Goal: Information Seeking & Learning: Learn about a topic

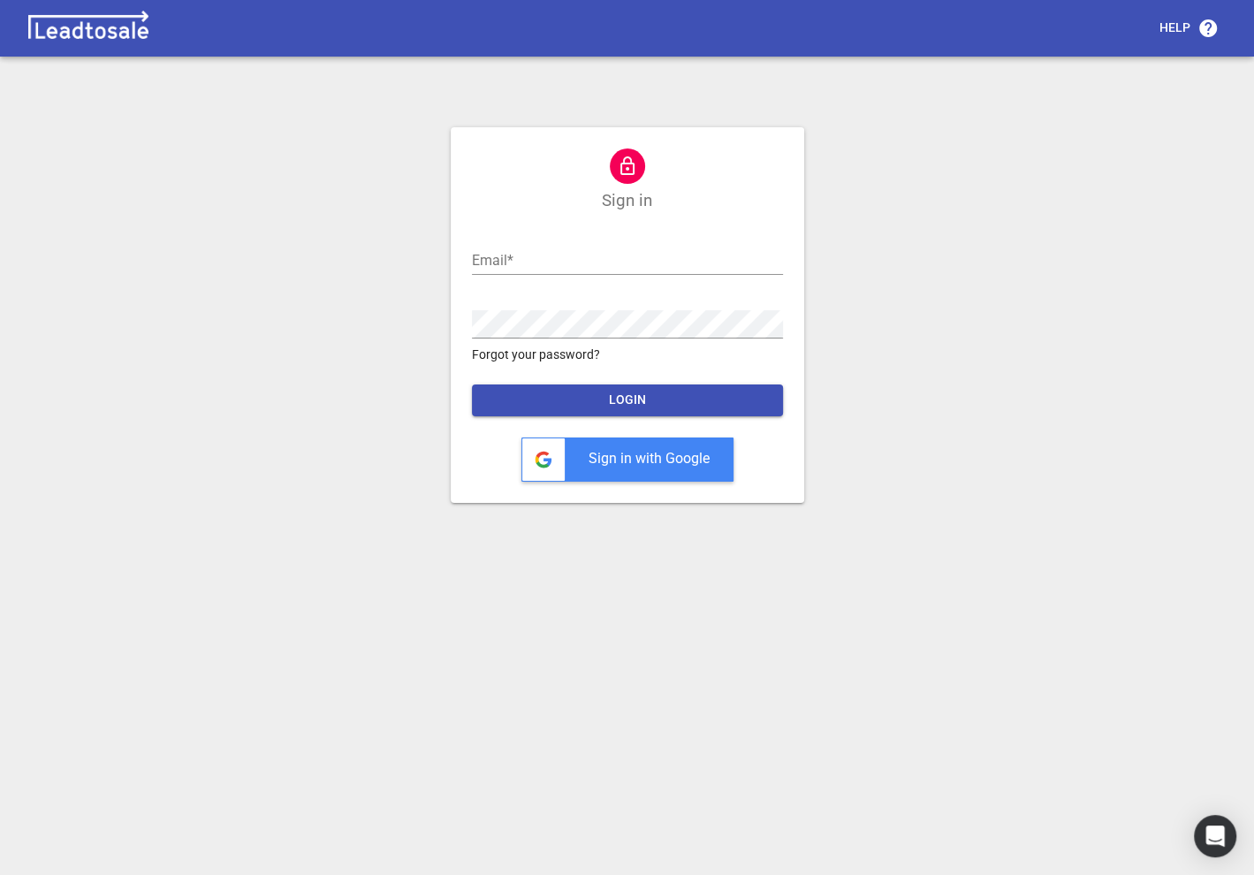
scroll to position [7, 0]
click at [498, 256] on input "text" at bounding box center [627, 261] width 311 height 28
type input "nick@bluelightweb.co.nz"
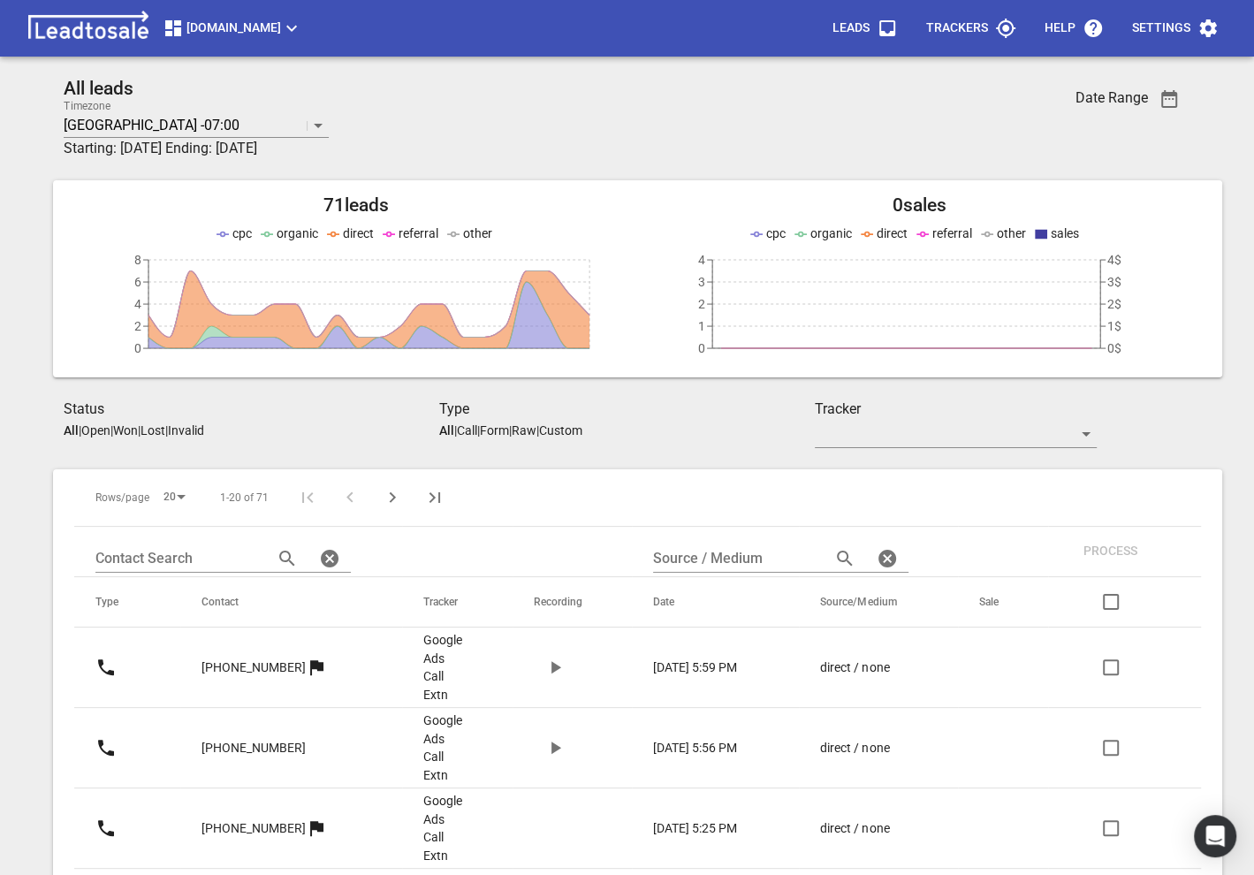
click at [302, 34] on span "Truckrepairsauckland.co.nz" at bounding box center [233, 28] width 140 height 21
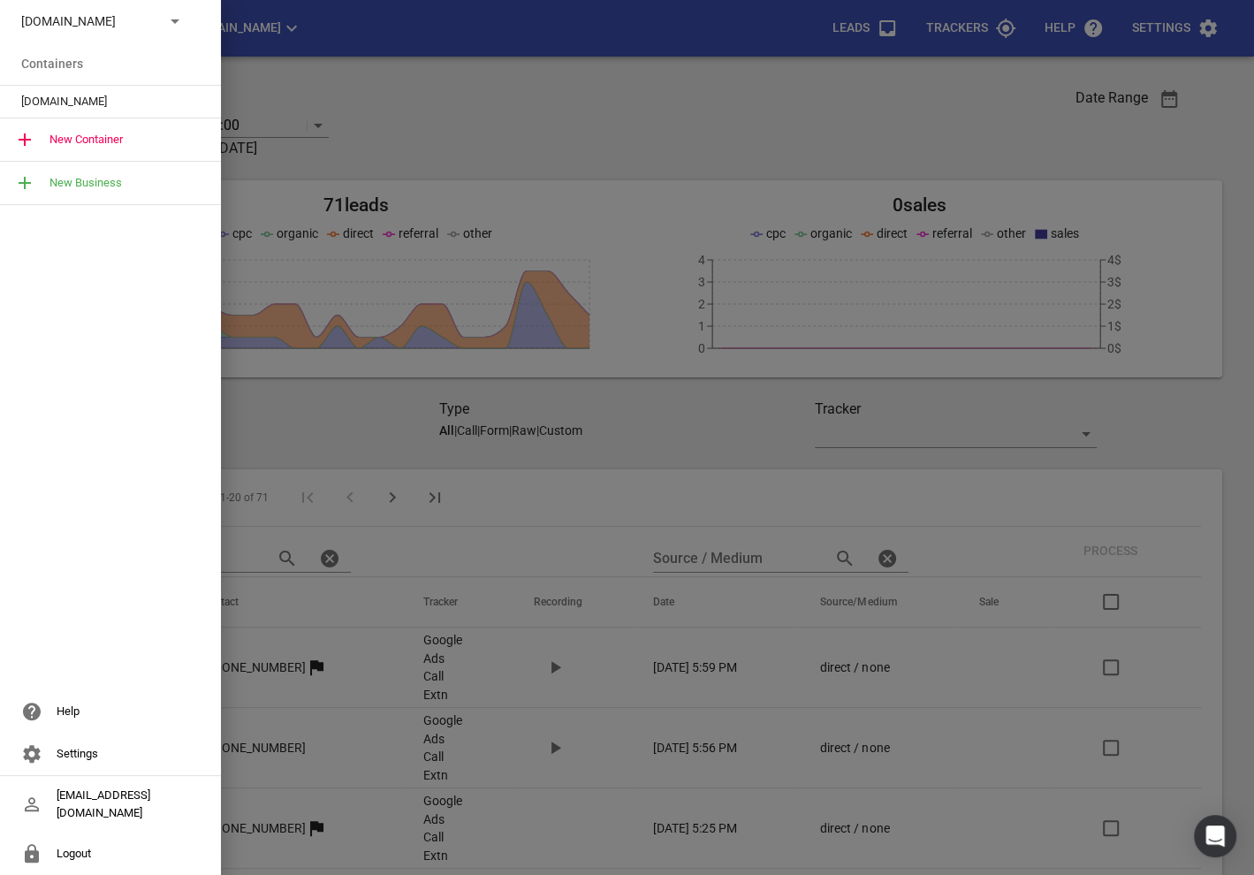
click at [94, 35] on div "[DOMAIN_NAME]" at bounding box center [110, 21] width 221 height 42
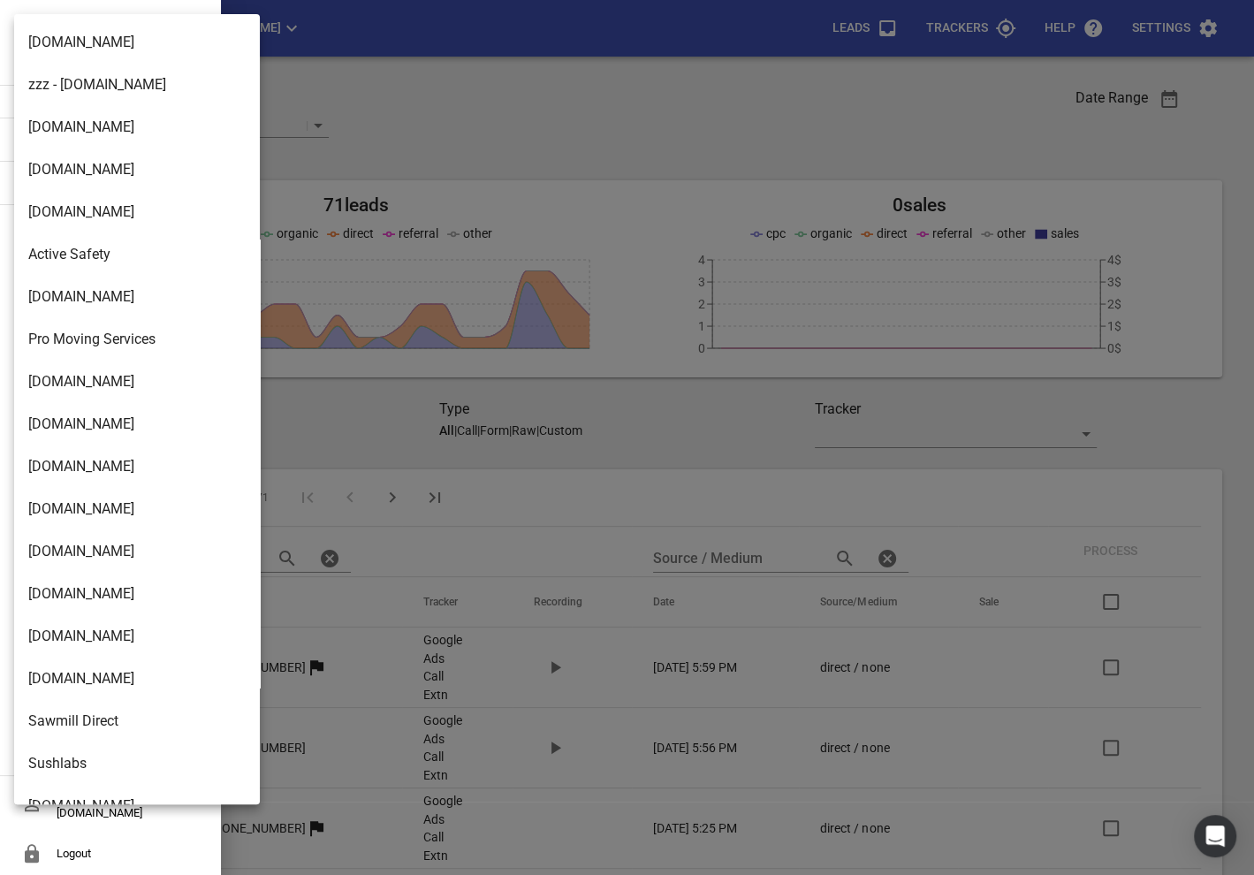
scroll to position [2870, 0]
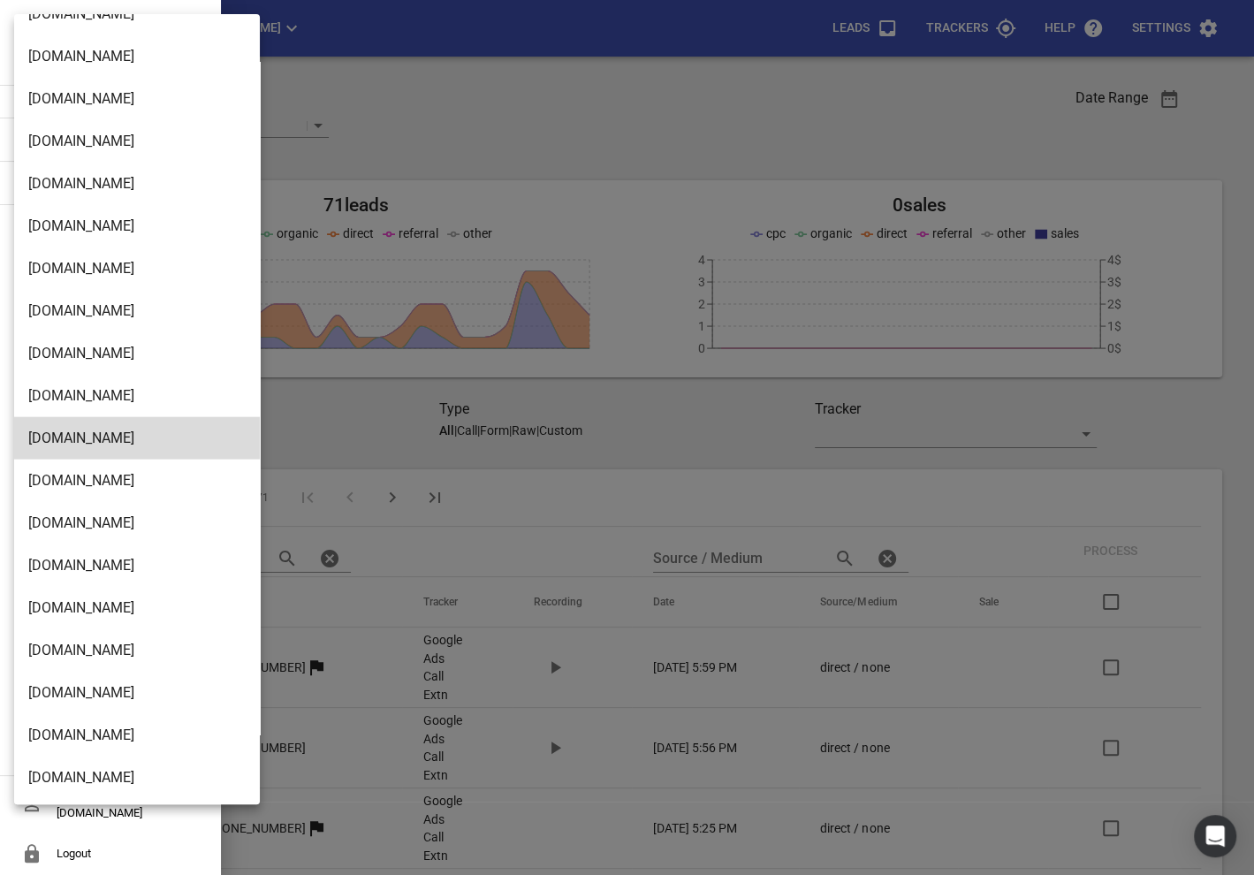
click at [87, 642] on li "Modernroofing.co.nz" at bounding box center [137, 650] width 246 height 42
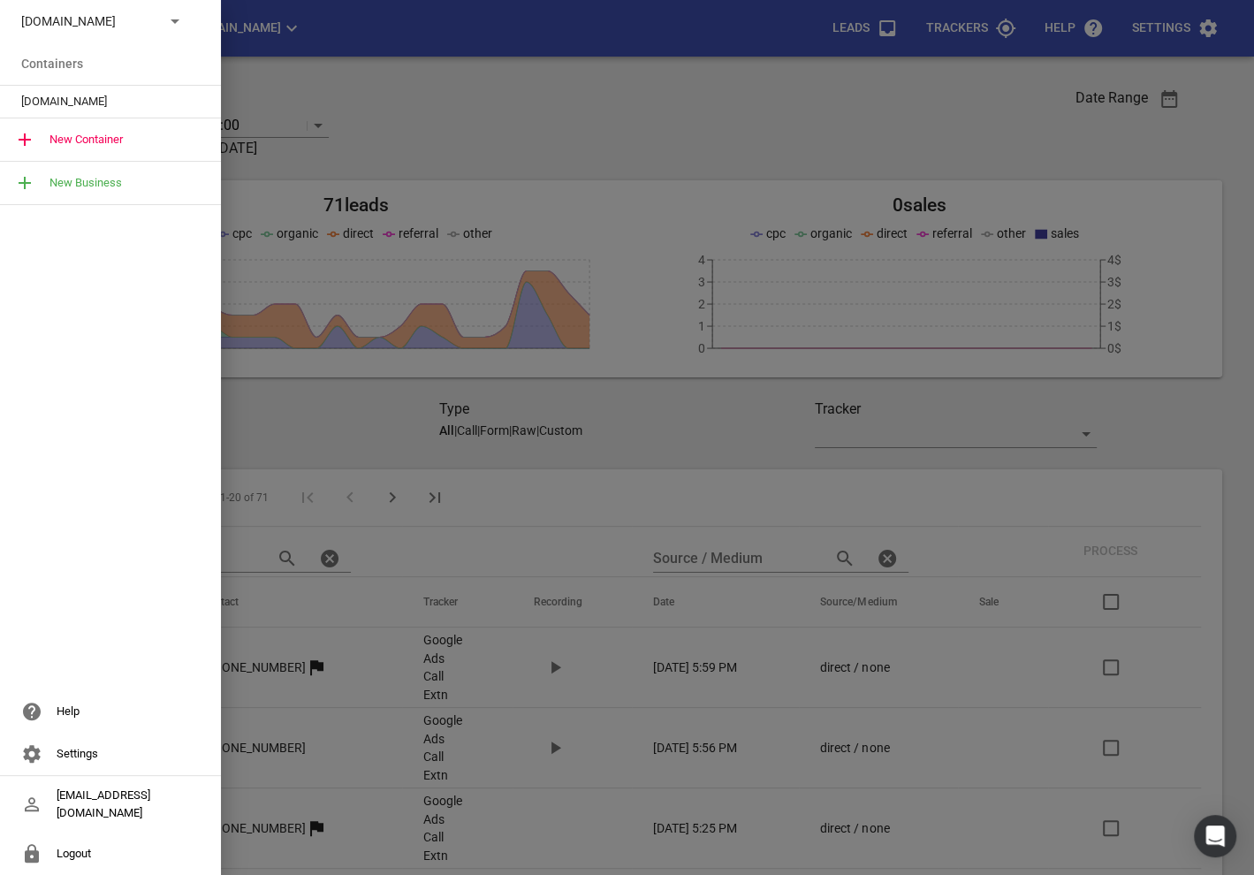
click at [53, 109] on span "Modernroofing.co.nz" at bounding box center [103, 102] width 164 height 18
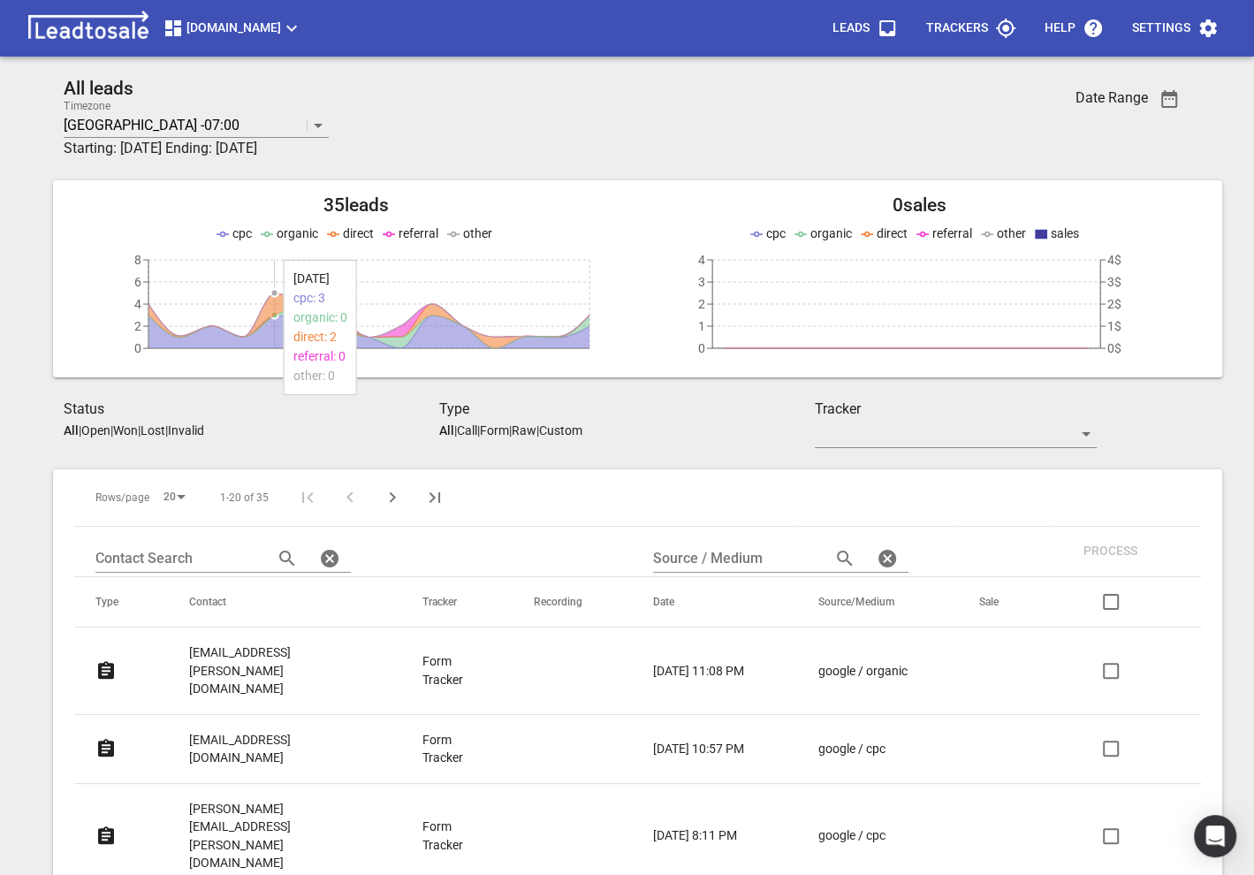
scroll to position [399, 0]
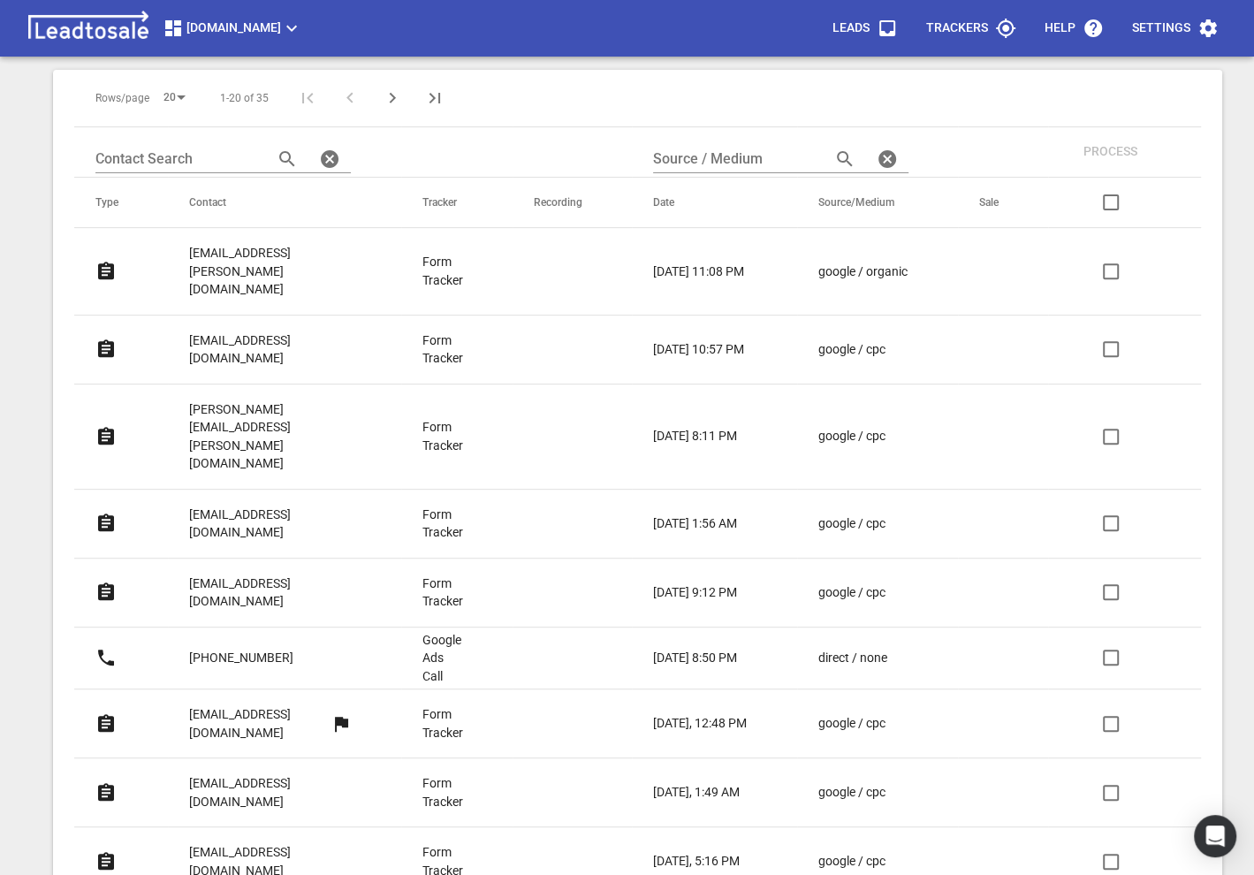
click at [277, 247] on p "catalina@matassa.co.nz" at bounding box center [270, 271] width 163 height 55
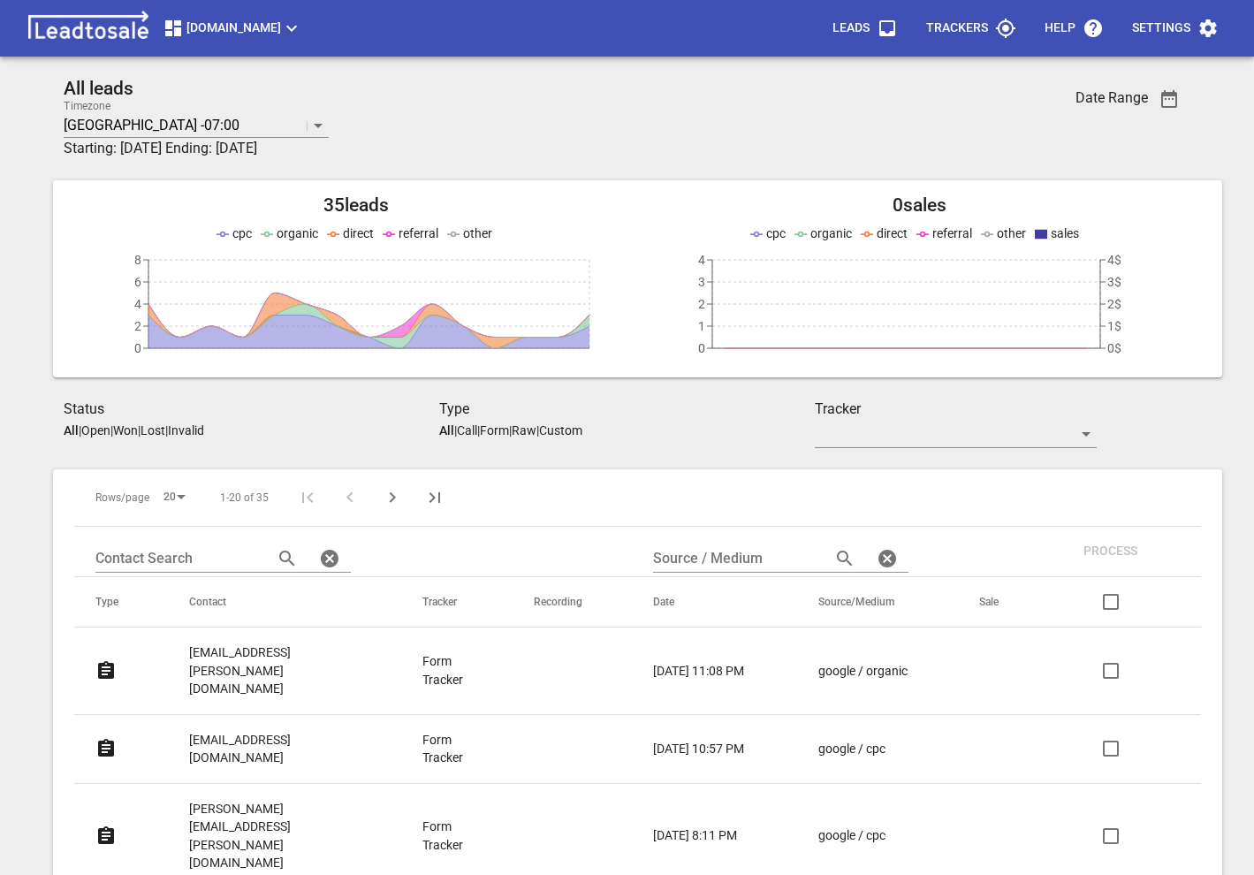
scroll to position [399, 0]
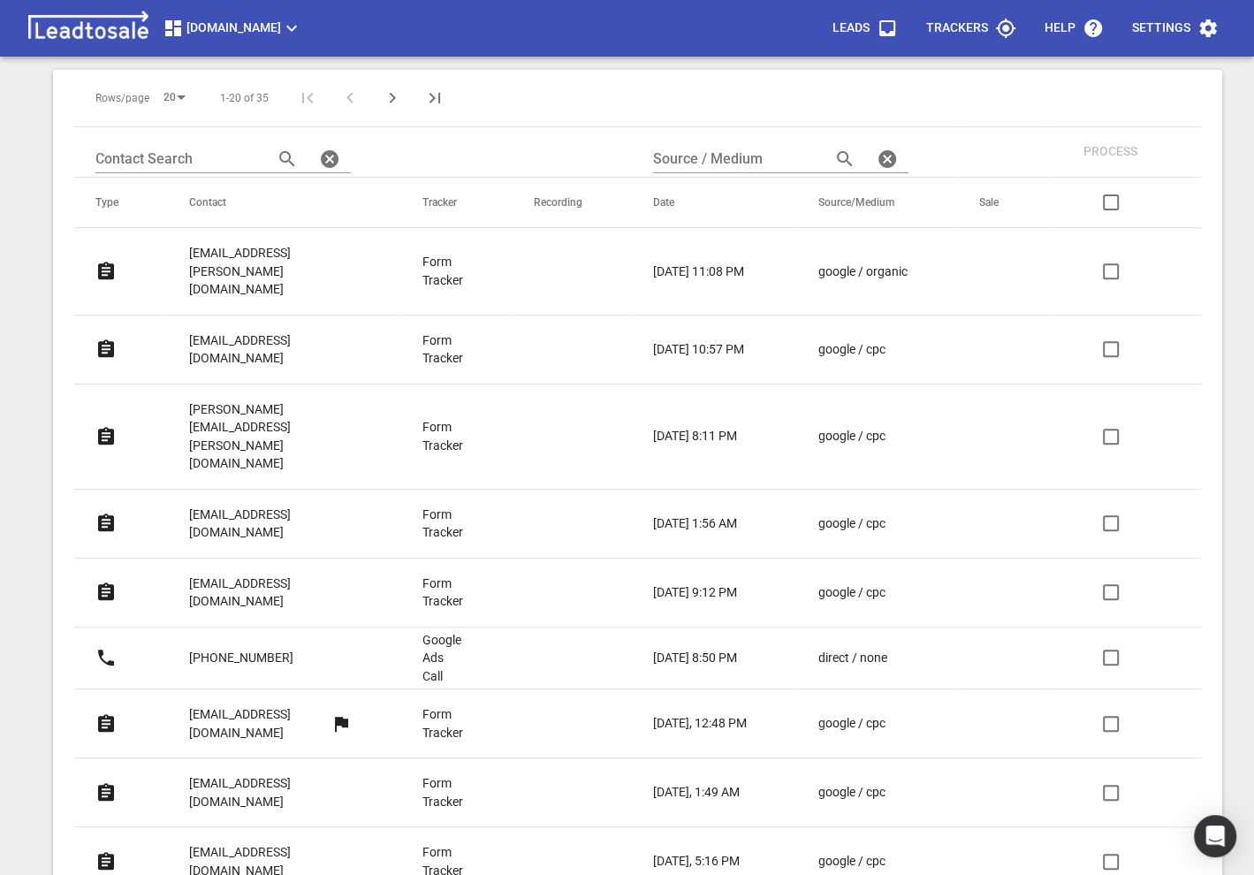
click at [247, 319] on link "[EMAIL_ADDRESS][DOMAIN_NAME]" at bounding box center [270, 349] width 163 height 61
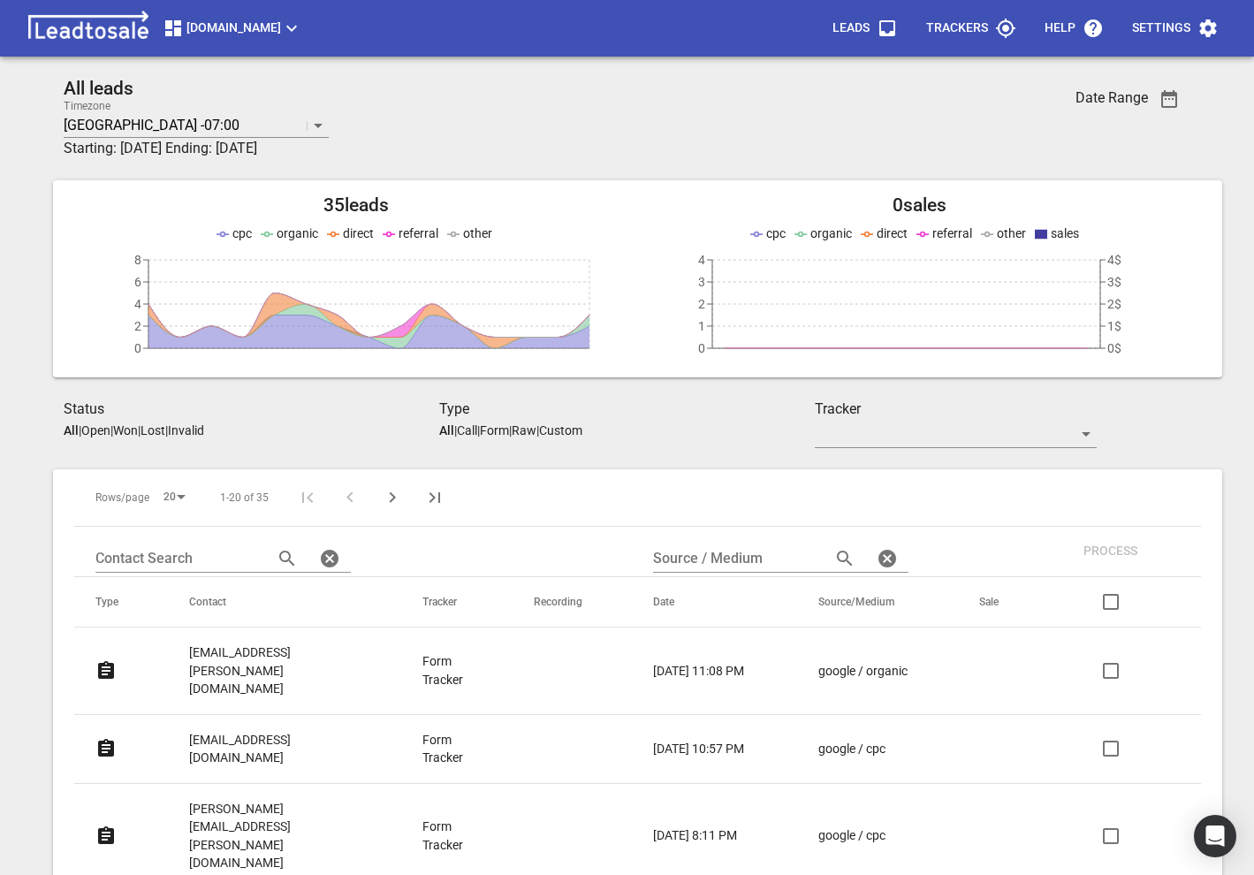
scroll to position [398, 0]
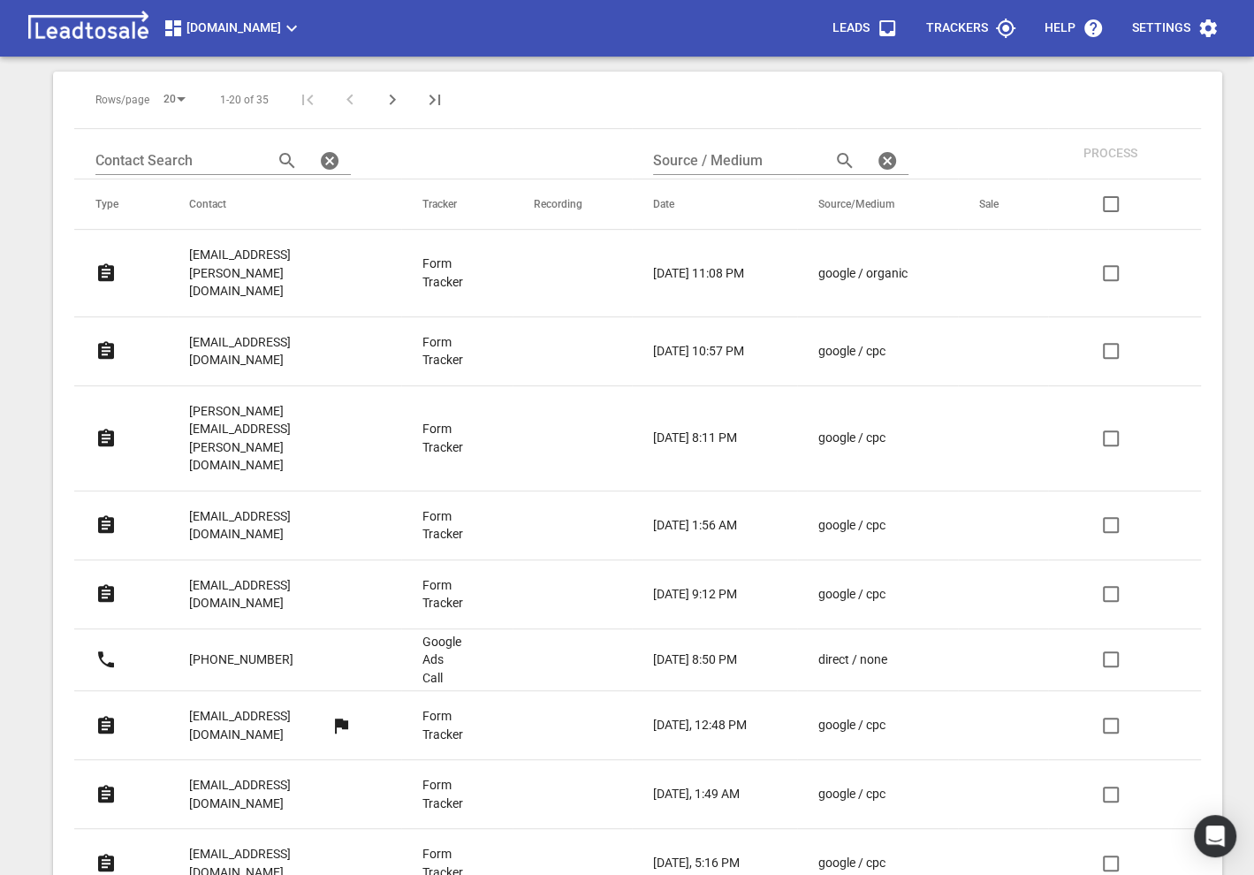
click at [238, 402] on p "[PERSON_NAME][EMAIL_ADDRESS][PERSON_NAME][DOMAIN_NAME]" at bounding box center [270, 438] width 163 height 72
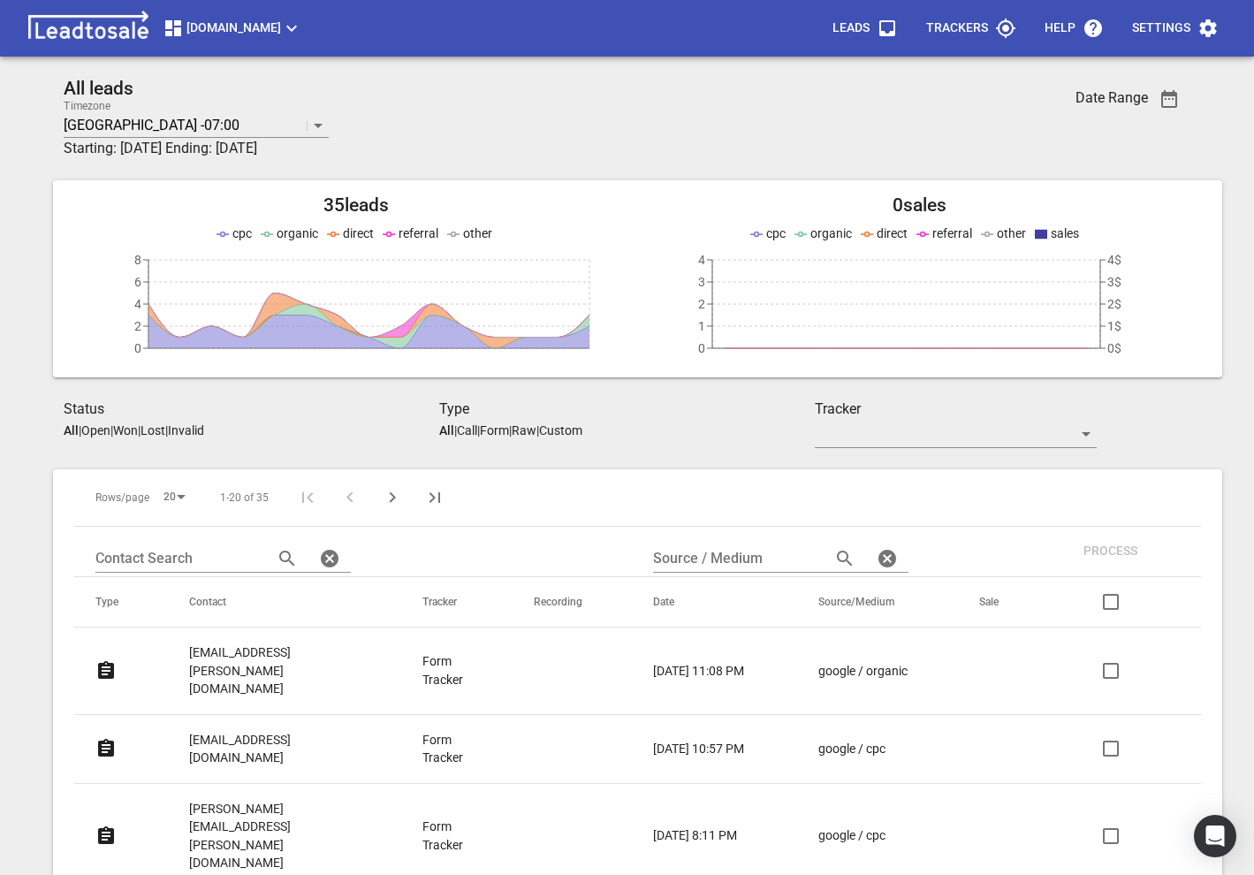
scroll to position [398, 0]
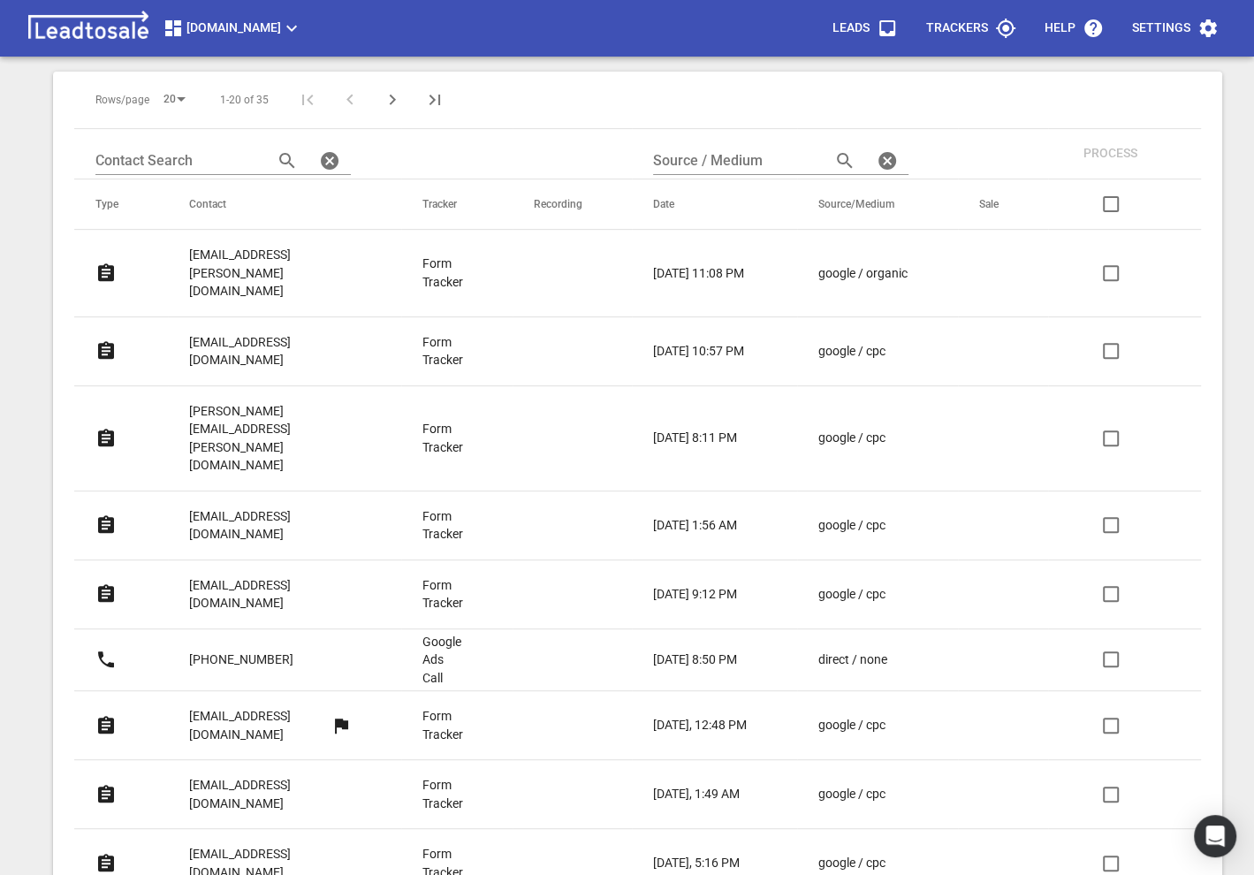
click at [260, 507] on p "karisma1997@gmail.com" at bounding box center [270, 525] width 163 height 36
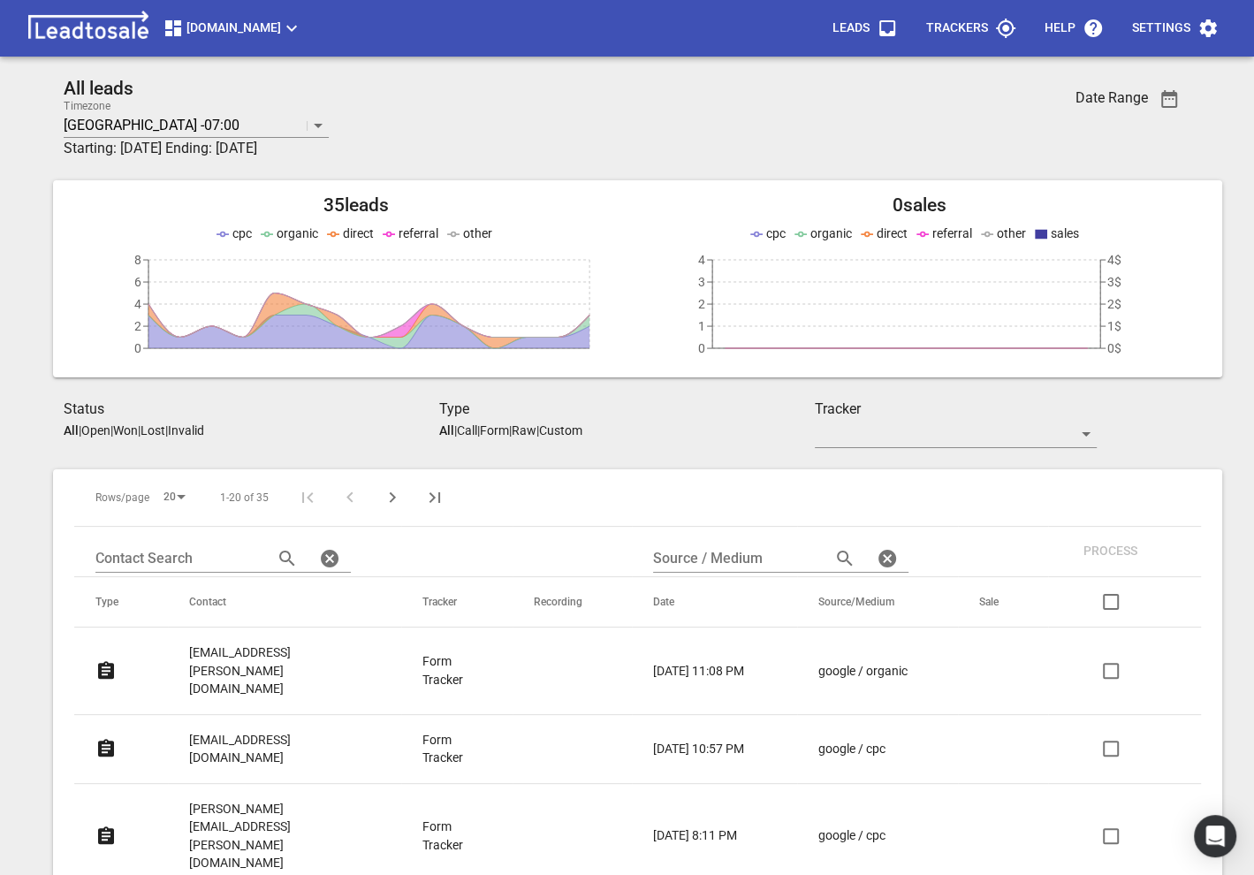
click at [242, 36] on span "Modernroofing.co.nz" at bounding box center [233, 28] width 140 height 21
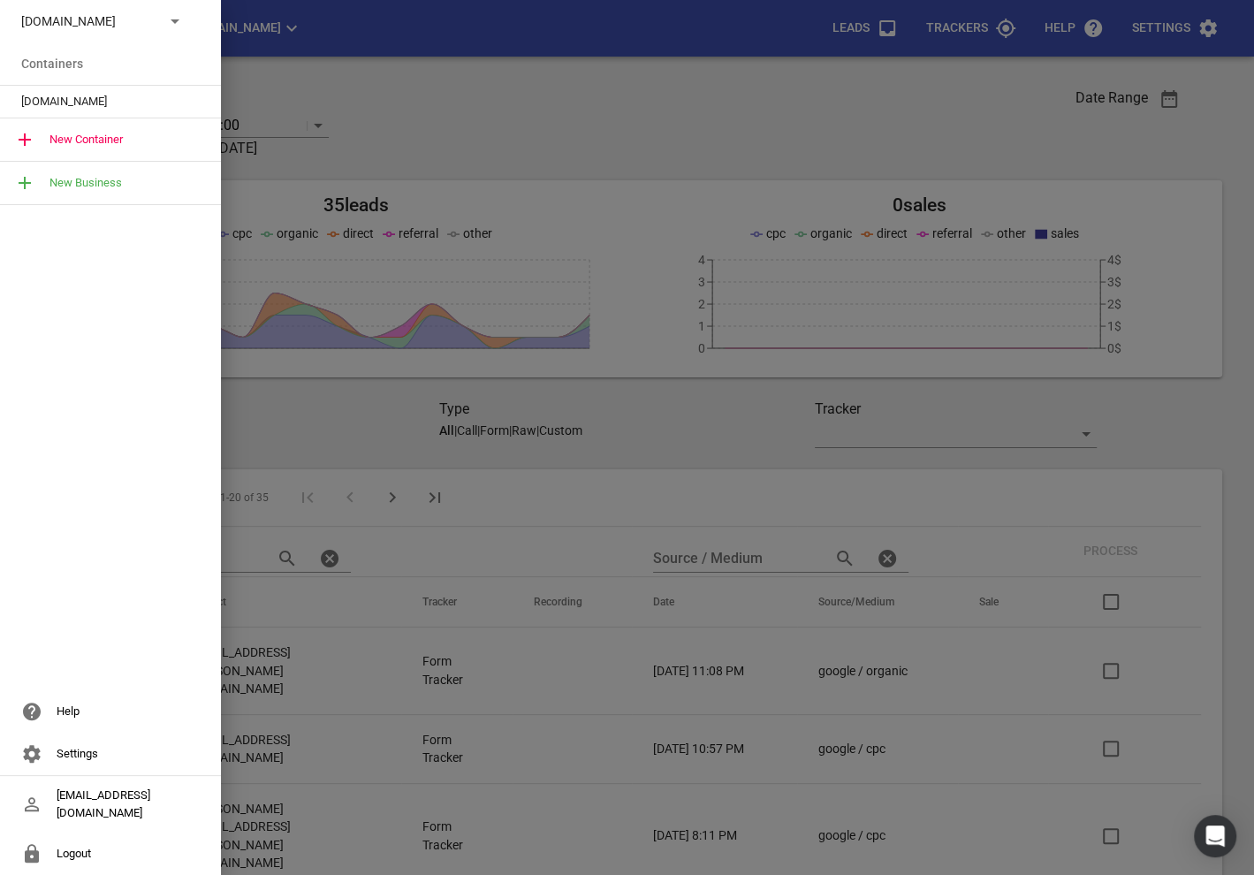
click at [105, 23] on p "Modernroofing.co.nz" at bounding box center [85, 21] width 129 height 19
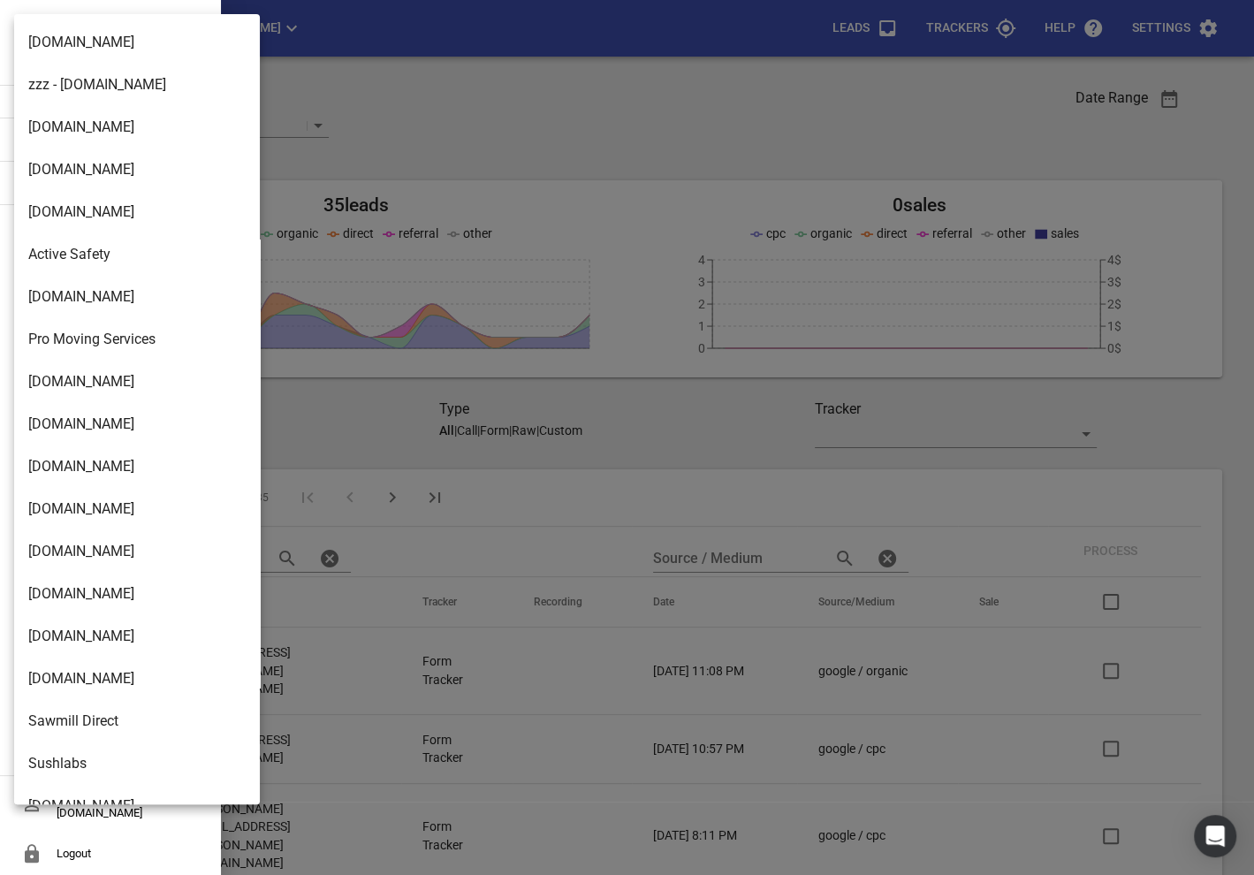
scroll to position [2870, 0]
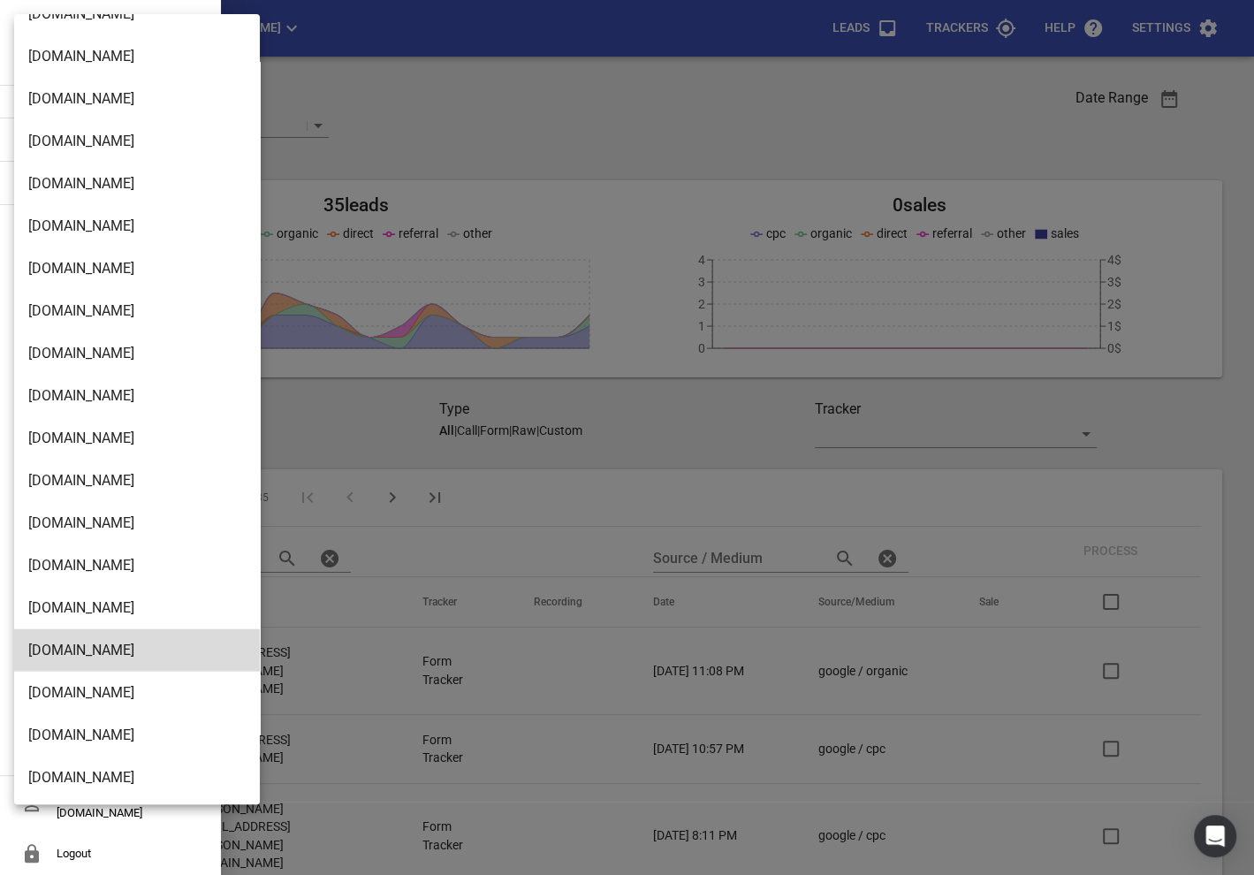
click at [361, 71] on div at bounding box center [627, 437] width 1254 height 875
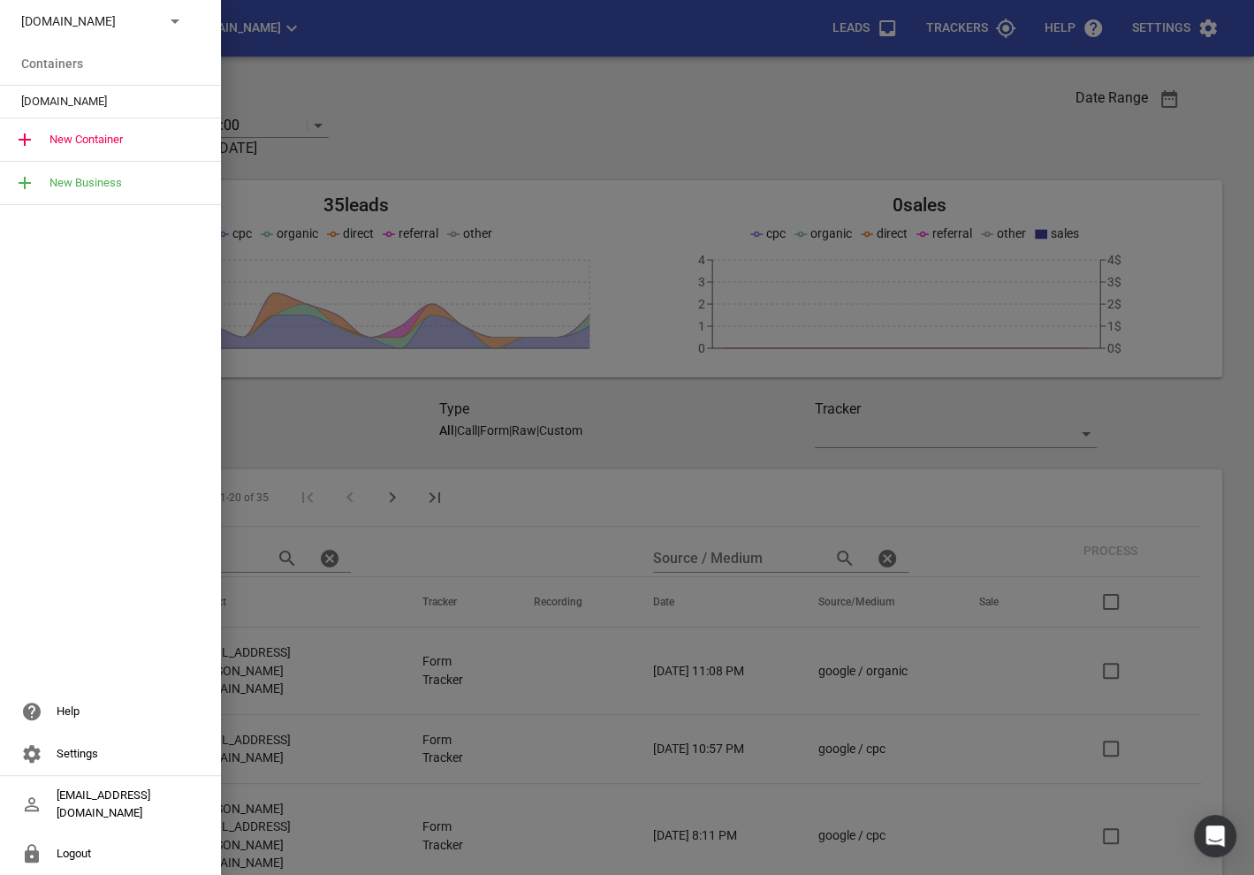
click at [136, 28] on p "Modernroofing.co.nz" at bounding box center [85, 21] width 129 height 19
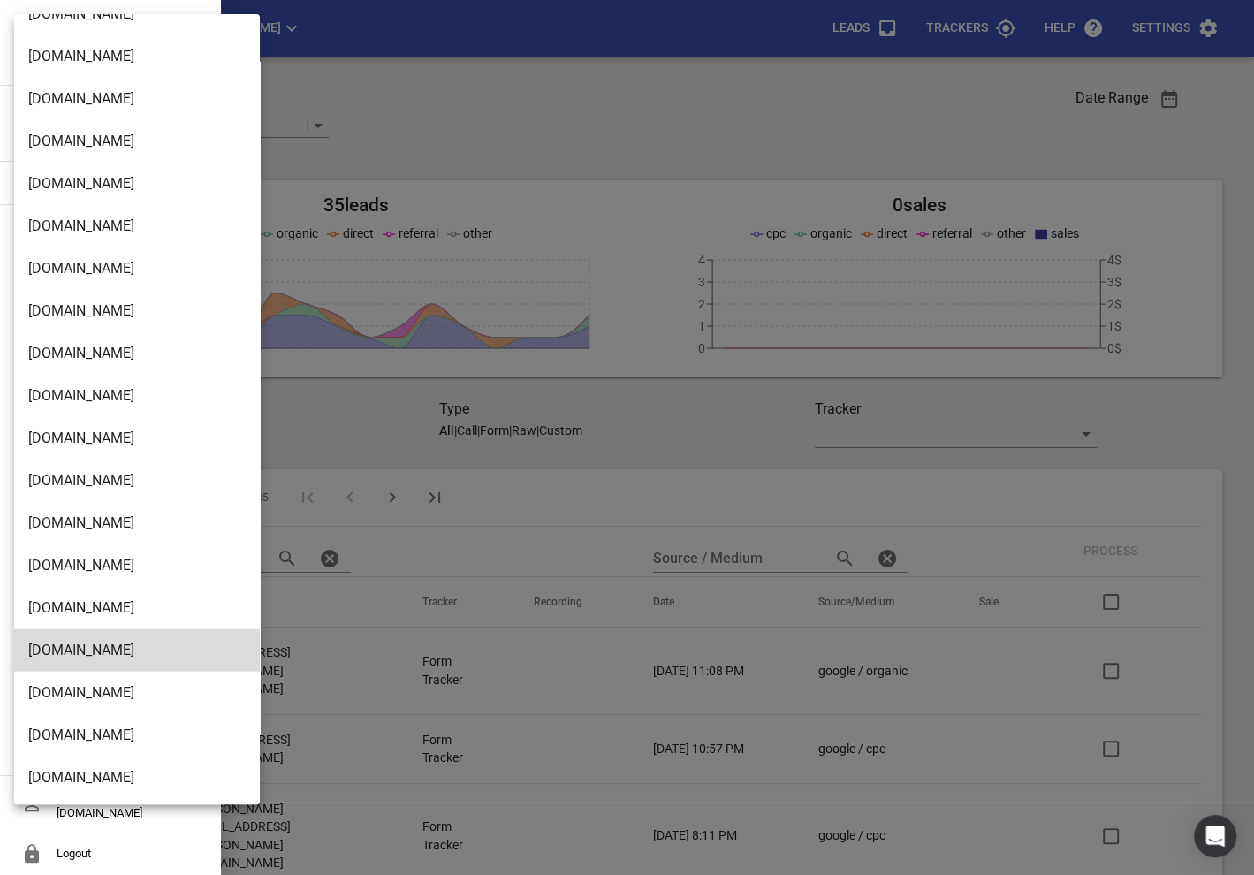
click at [65, 741] on li "Cleaningsystems.co.nz" at bounding box center [137, 735] width 246 height 42
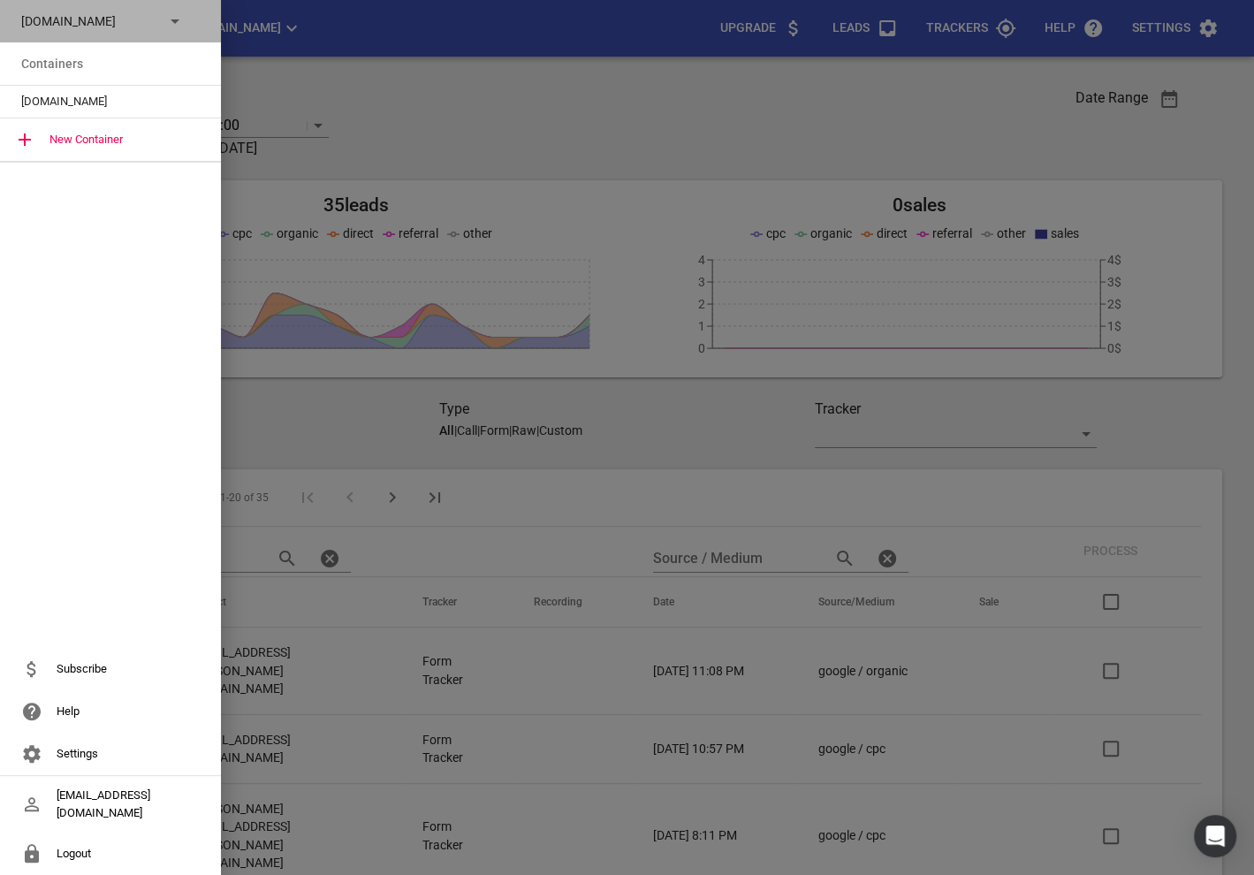
click at [127, 29] on p "Cleaningsystems.co.nz" at bounding box center [85, 21] width 129 height 19
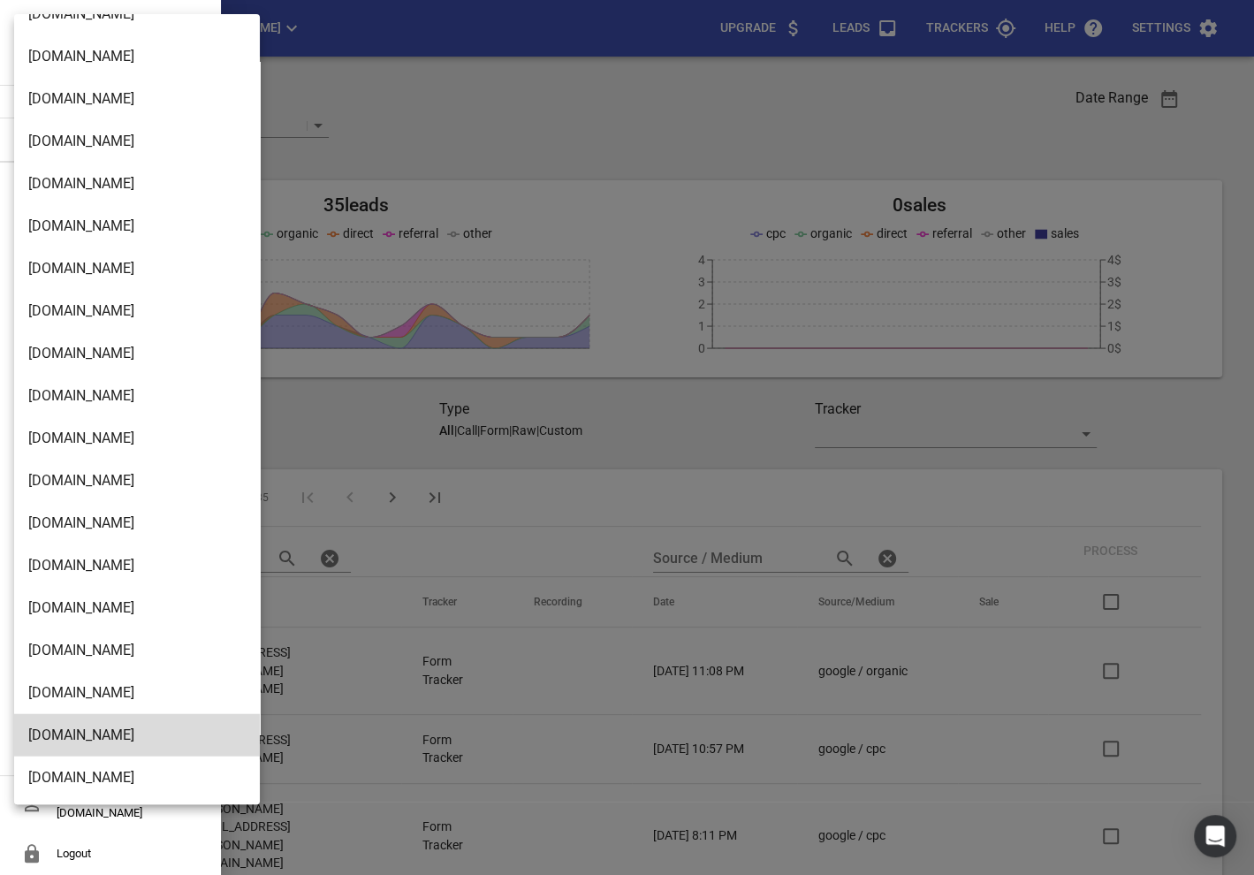
click at [65, 783] on li "[DOMAIN_NAME]" at bounding box center [137, 777] width 246 height 42
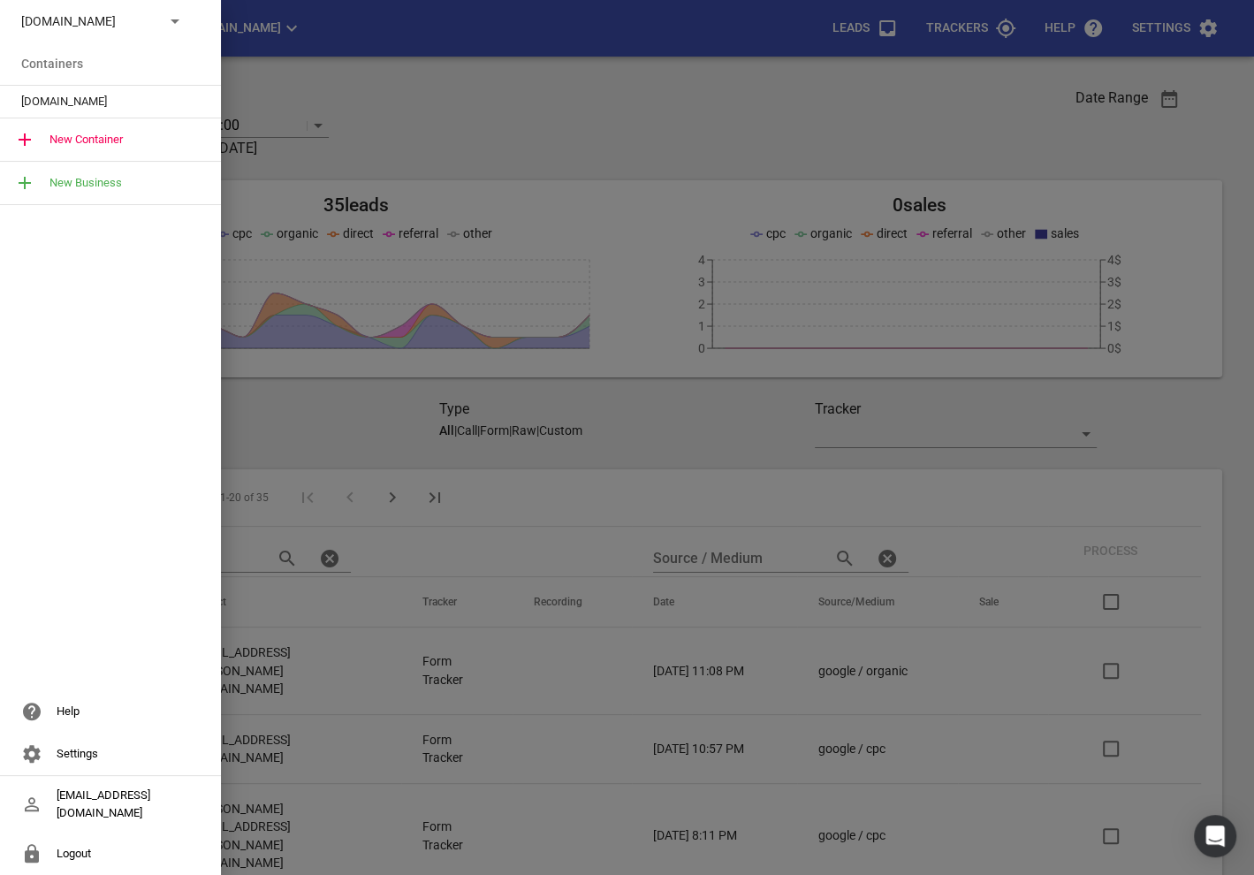
click at [97, 86] on div "[DOMAIN_NAME]" at bounding box center [110, 102] width 221 height 32
click at [78, 99] on span "[DOMAIN_NAME]" at bounding box center [103, 102] width 164 height 18
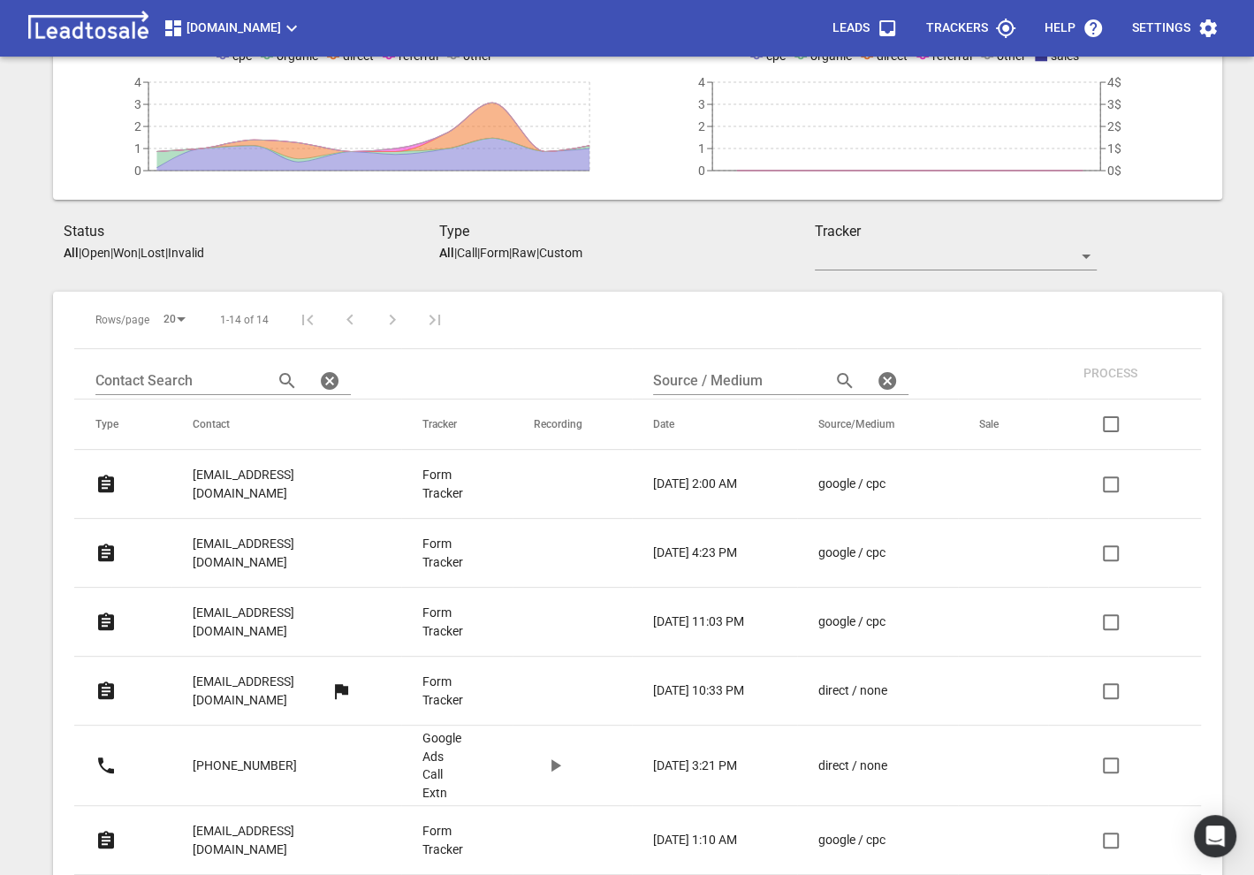
scroll to position [187, 0]
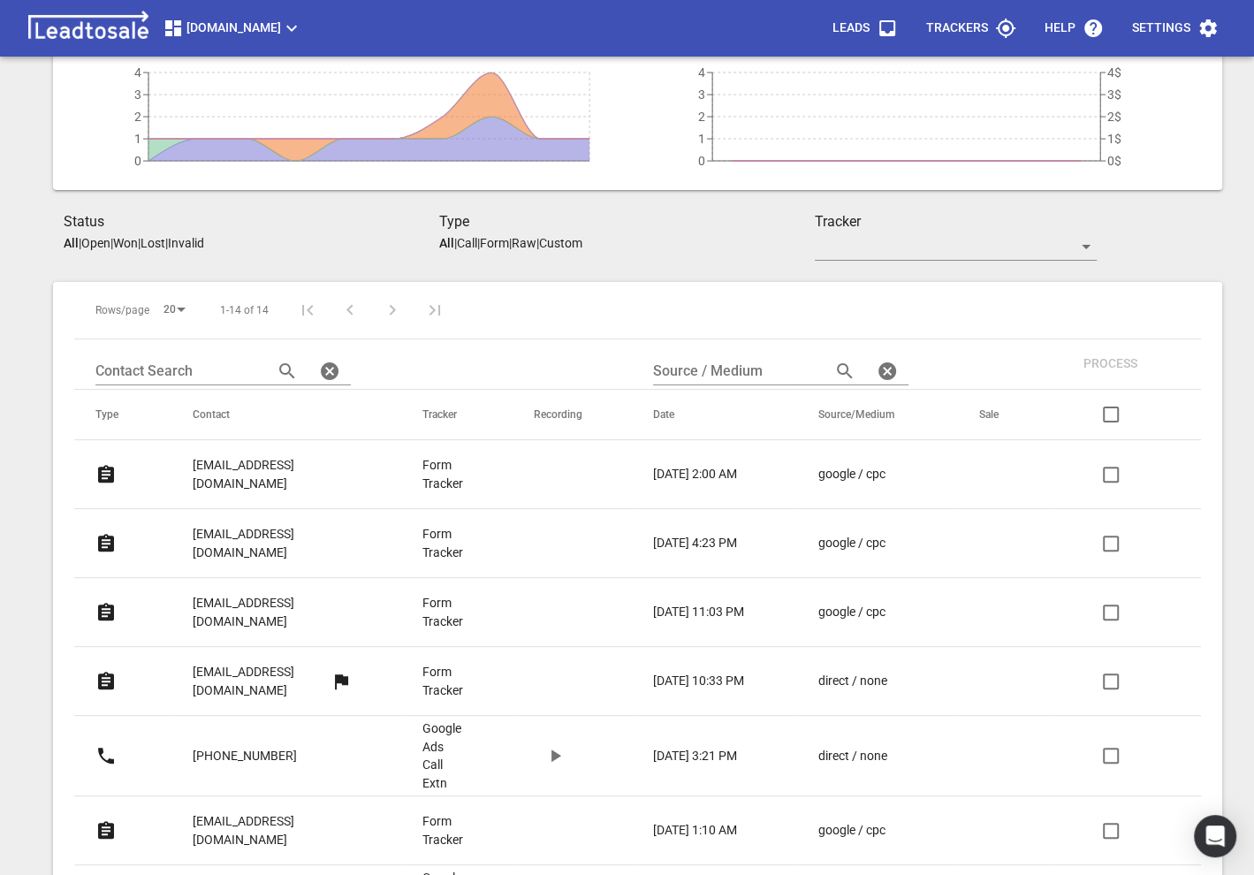
click at [206, 470] on p "rkjacknz@gmail.com" at bounding box center [272, 474] width 159 height 36
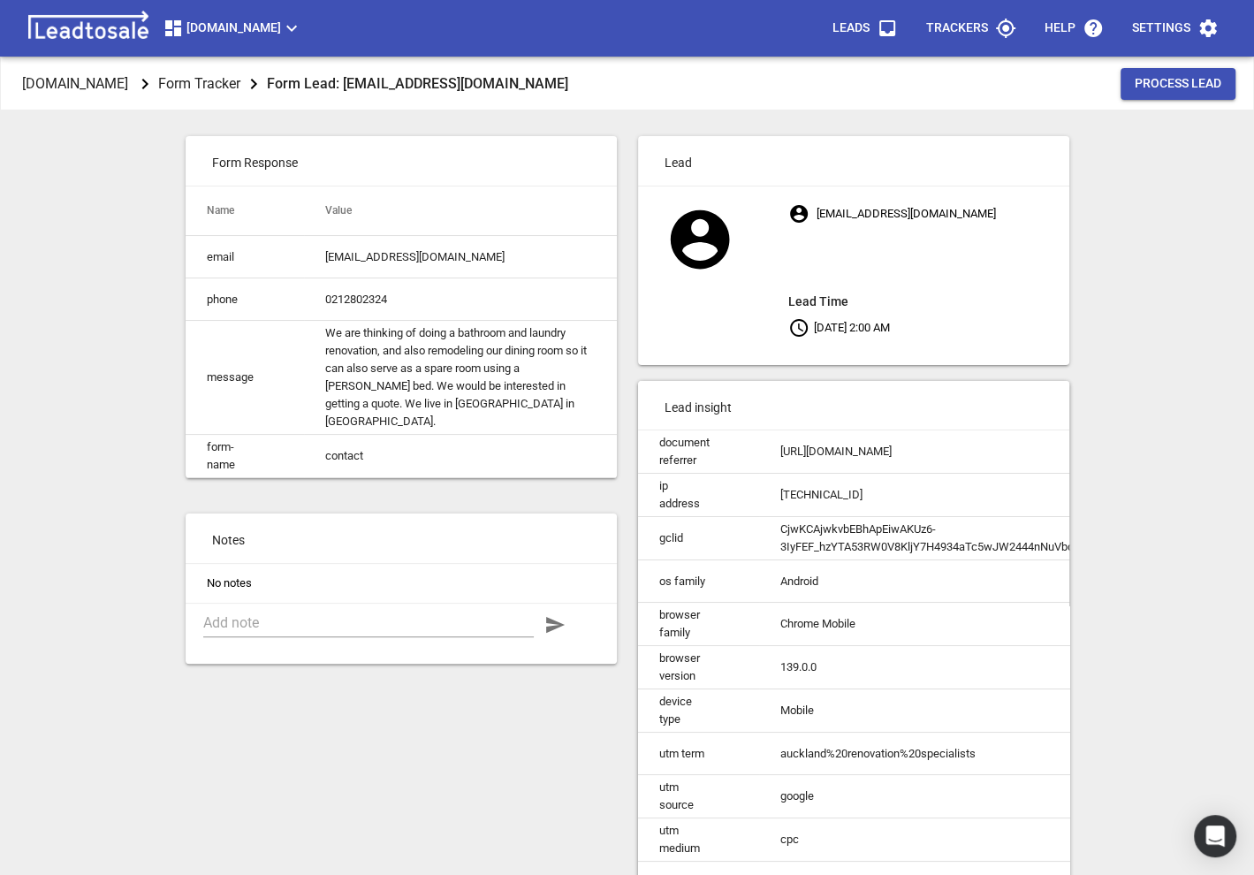
click at [389, 384] on td "We are thinking of doing a bathroom and laundry renovation, and also remodeling…" at bounding box center [460, 378] width 313 height 114
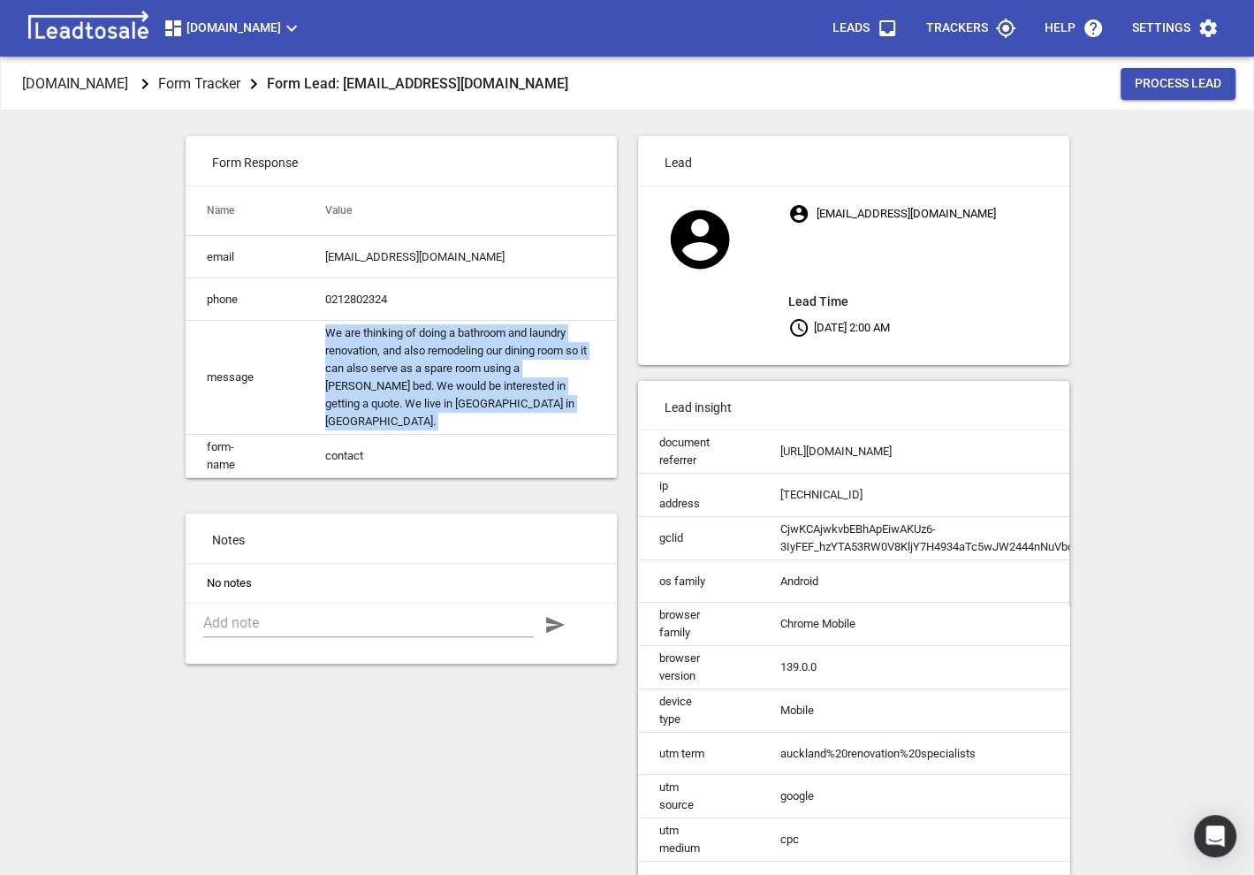
click at [389, 384] on td "We are thinking of doing a bathroom and laundry renovation, and also remodeling…" at bounding box center [460, 378] width 313 height 114
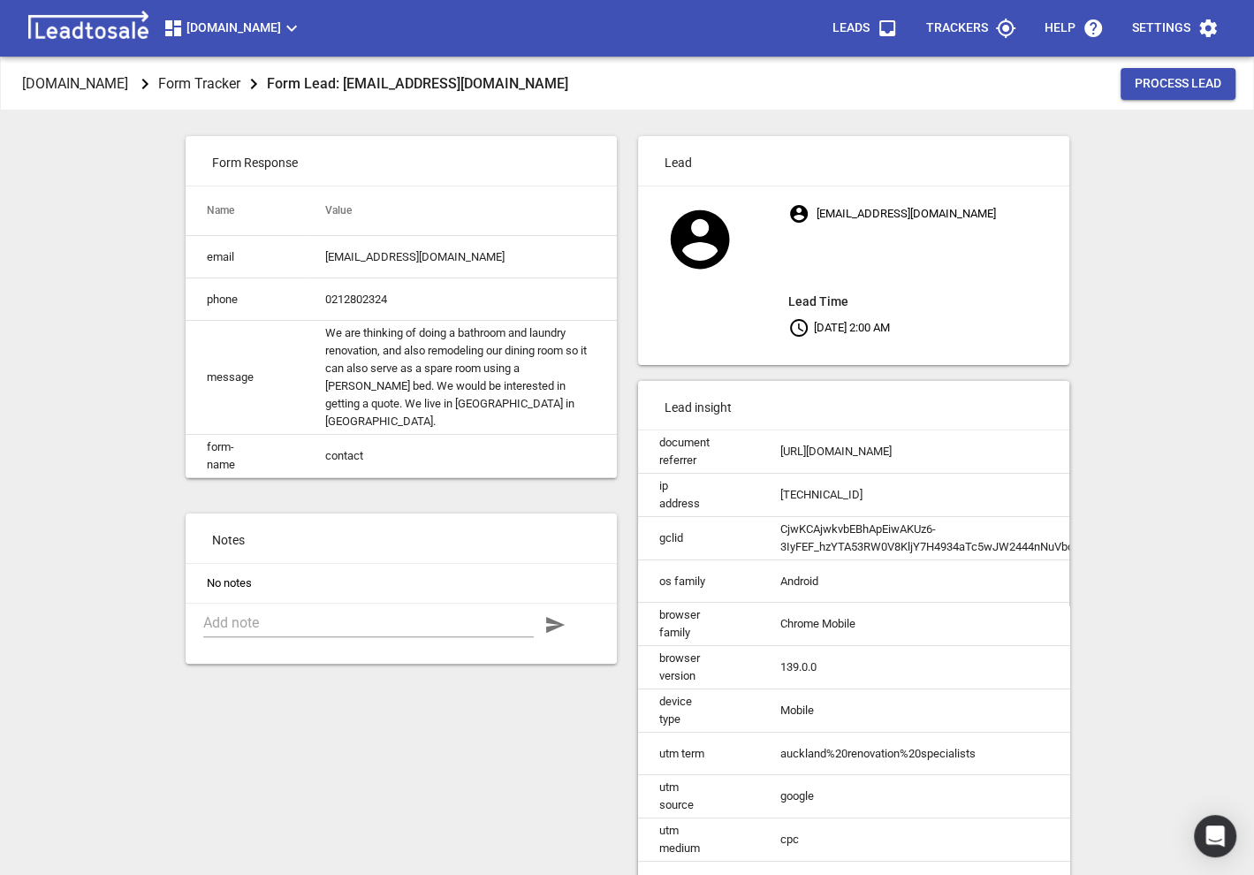
click at [389, 384] on td "We are thinking of doing a bathroom and laundry renovation, and also remodeling…" at bounding box center [460, 378] width 313 height 114
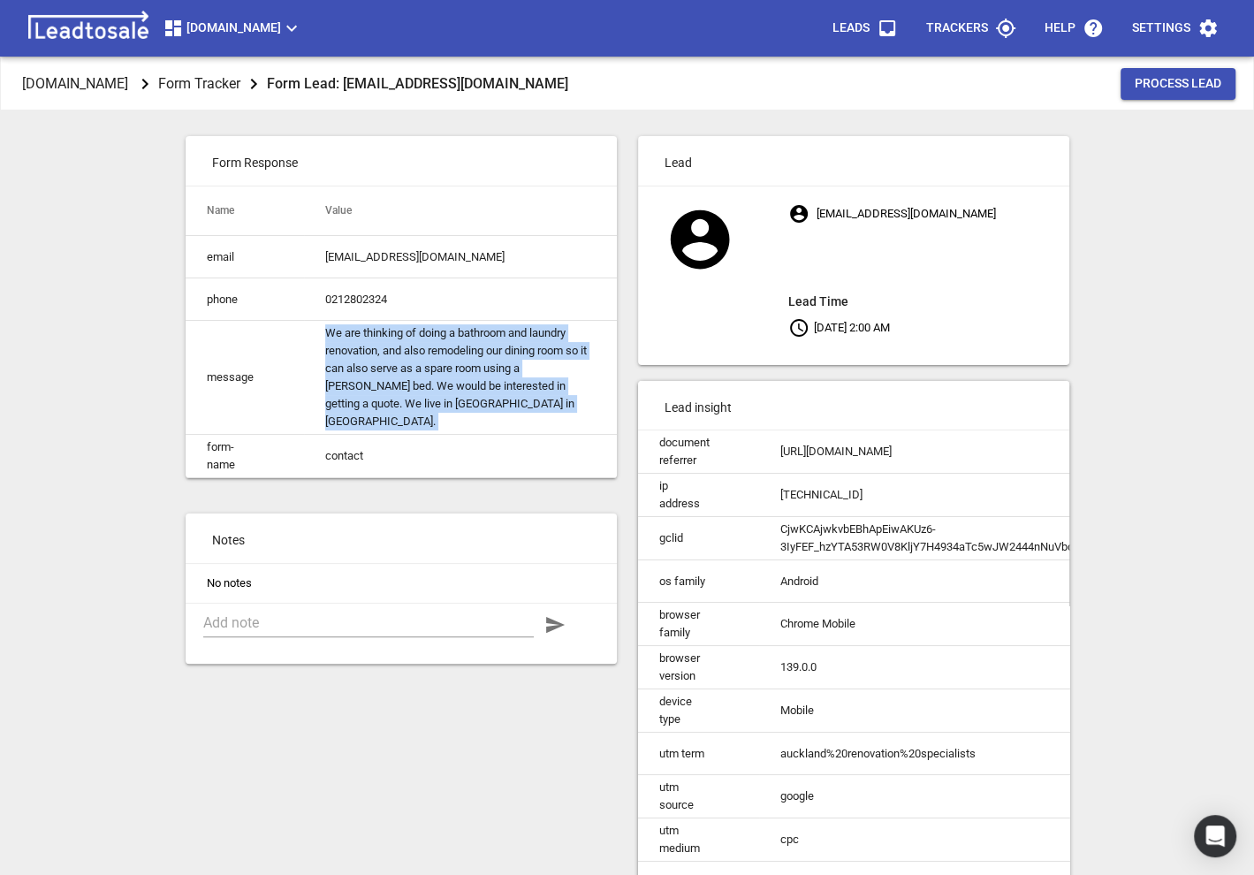
click at [361, 371] on td "We are thinking of doing a bathroom and laundry renovation, and also remodeling…" at bounding box center [460, 378] width 313 height 114
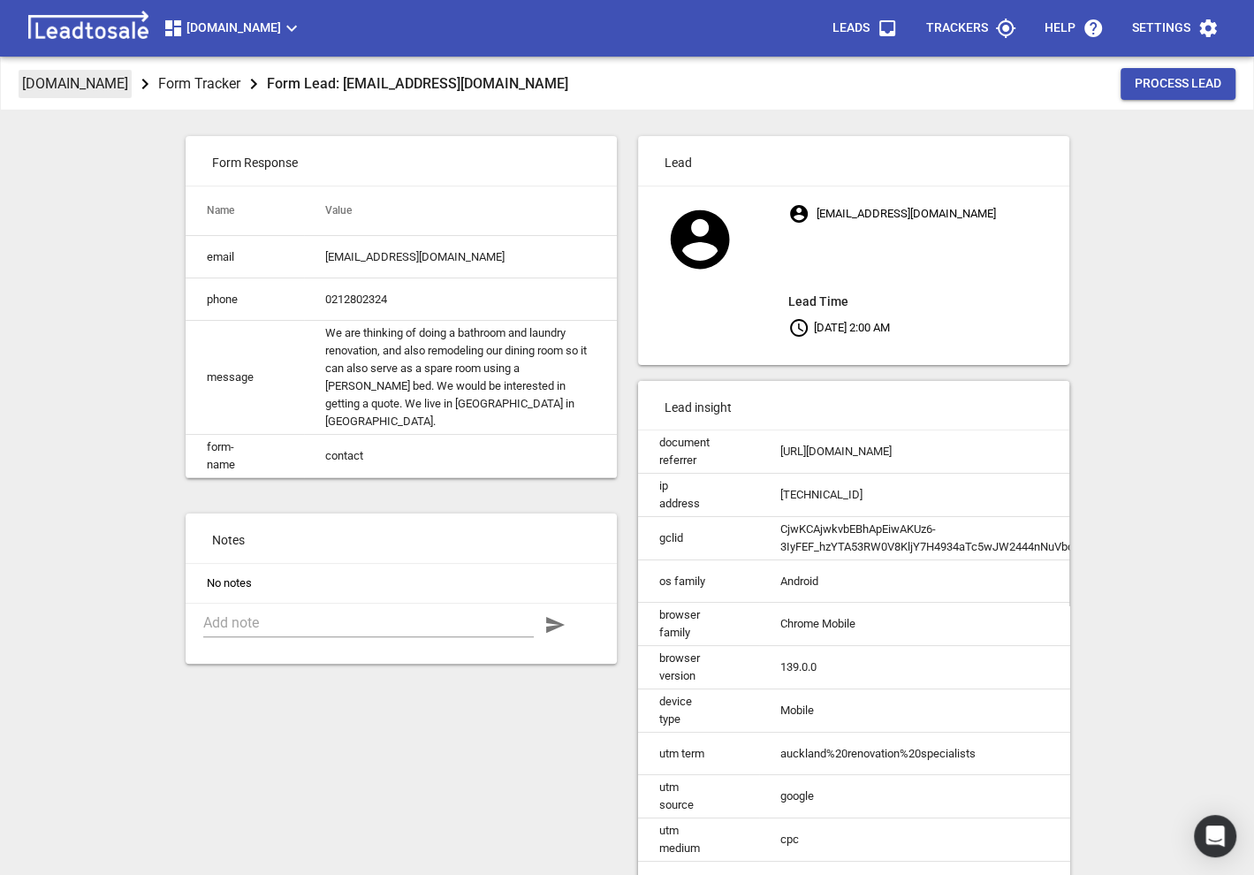
click at [128, 80] on p "[DOMAIN_NAME]" at bounding box center [75, 83] width 106 height 20
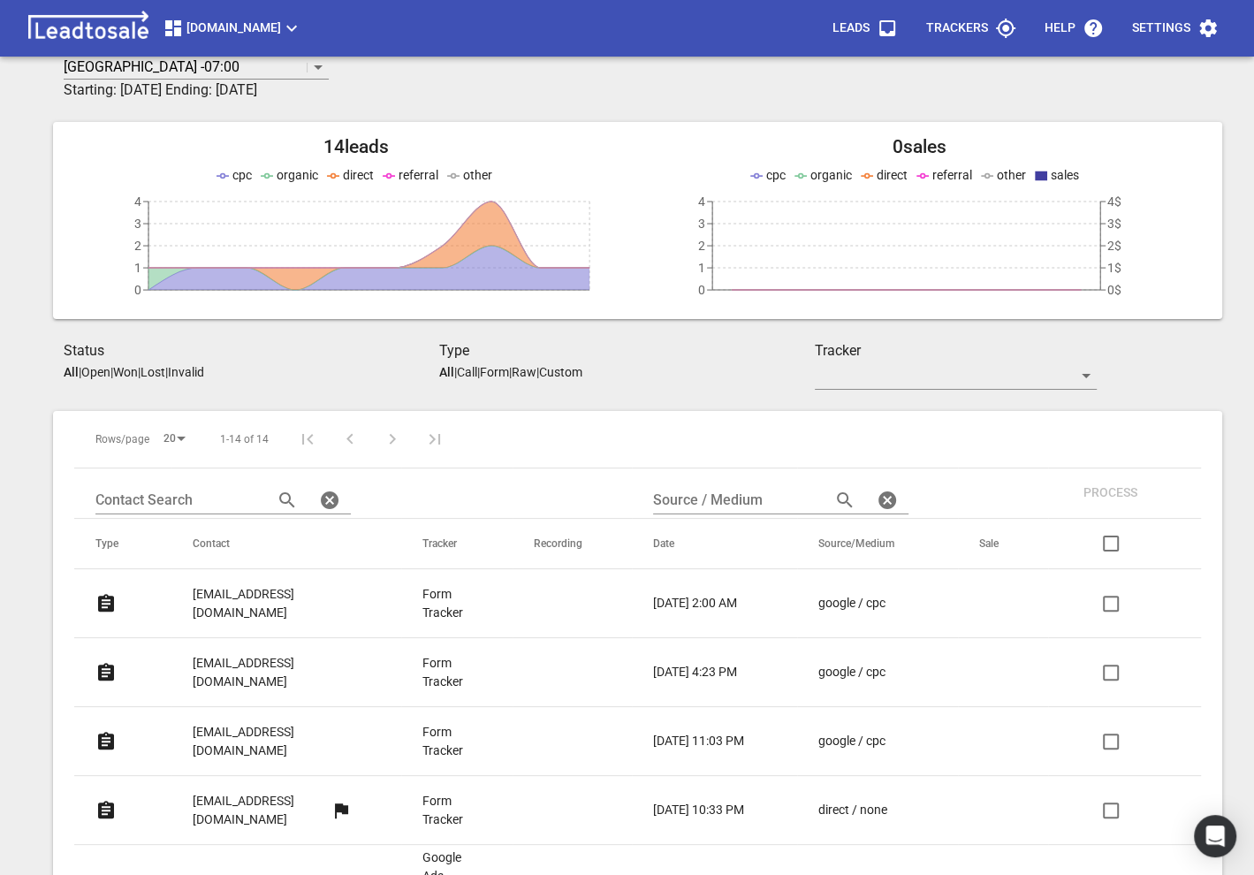
scroll to position [161, 0]
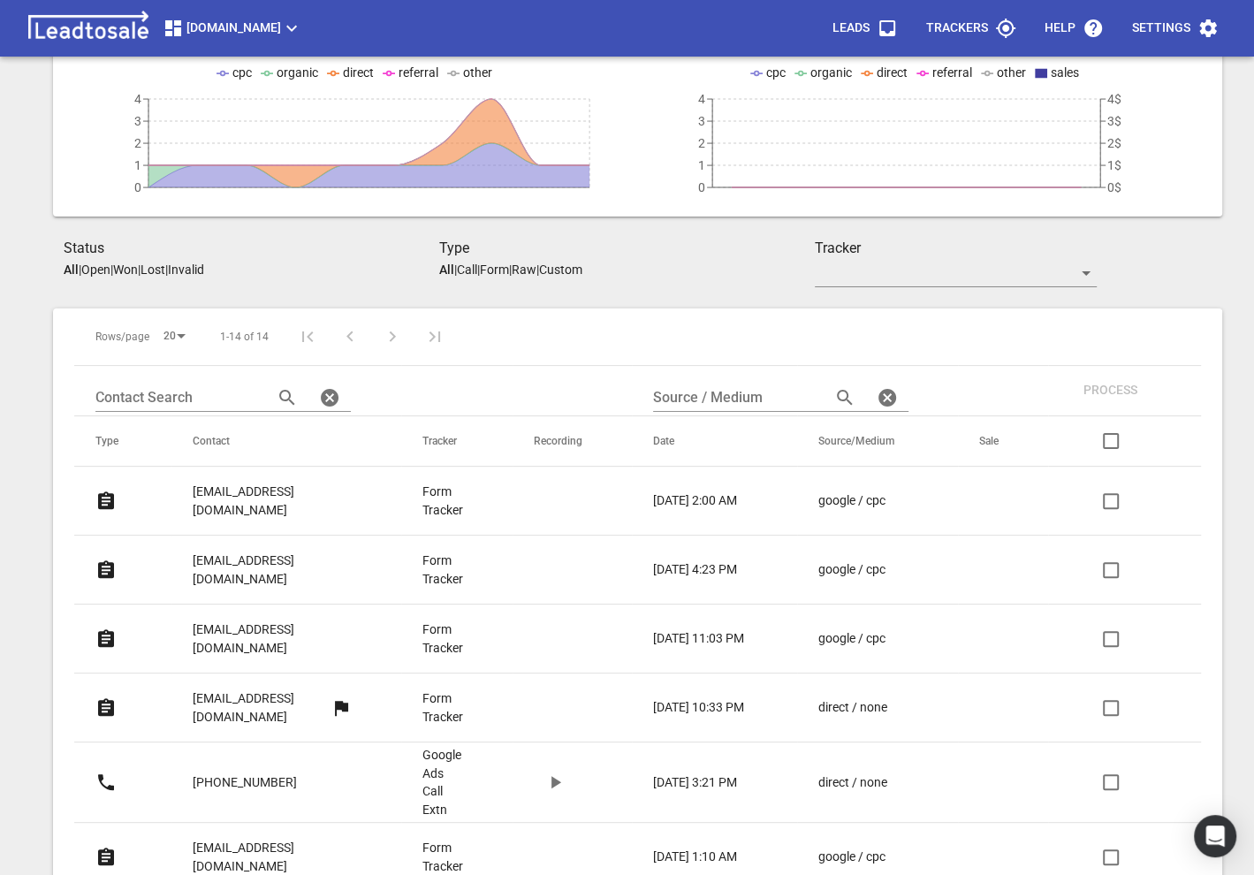
click at [223, 551] on p "treadys@xtra.co.nz" at bounding box center [272, 569] width 159 height 36
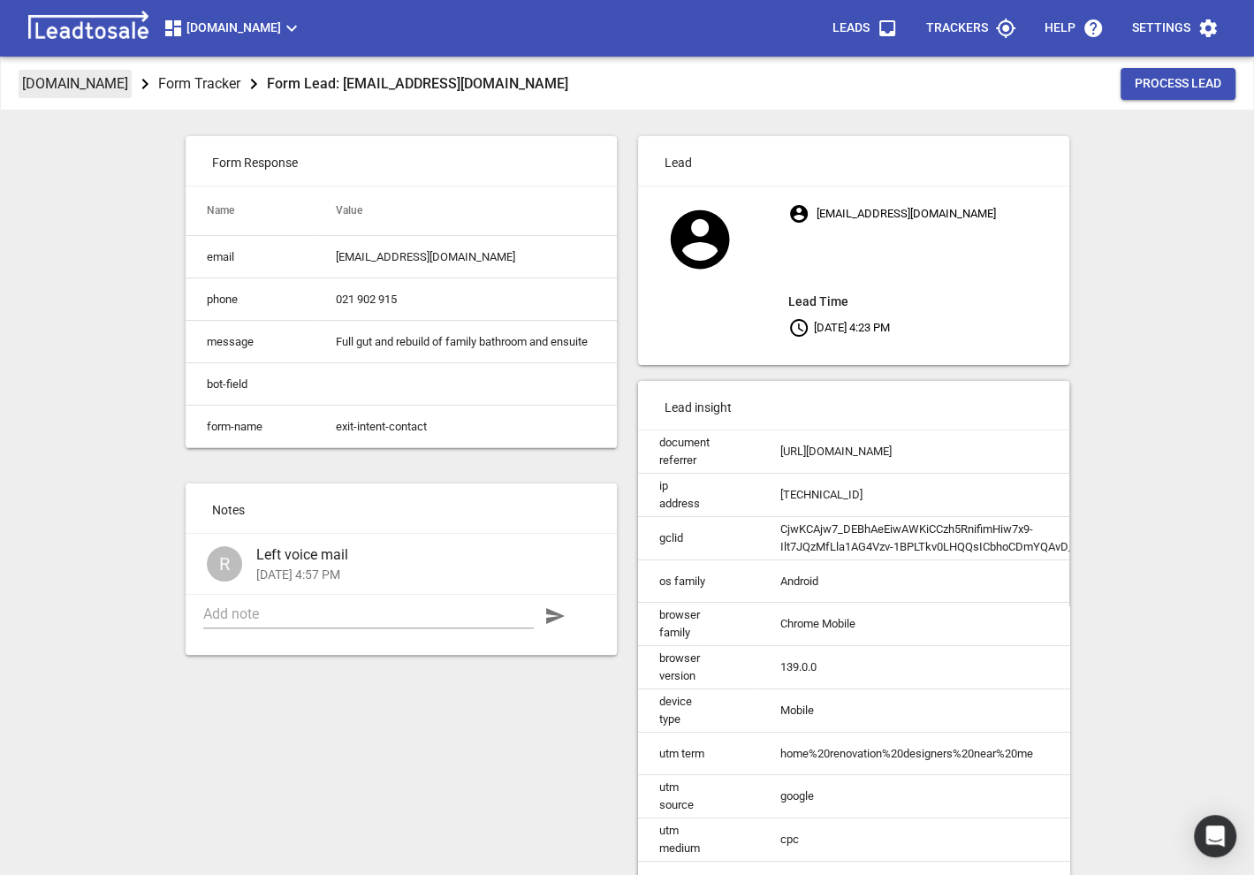
click at [128, 83] on p "[DOMAIN_NAME]" at bounding box center [75, 83] width 106 height 20
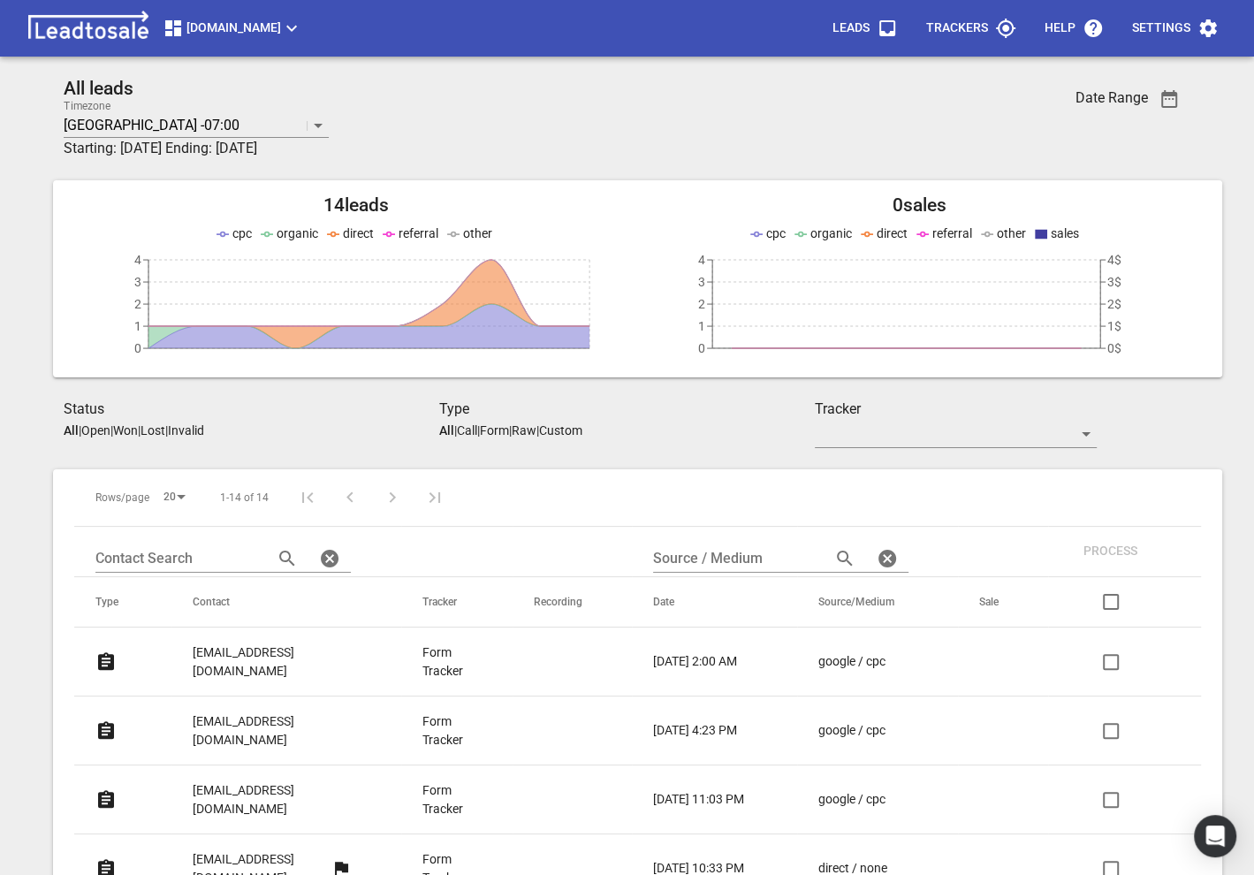
click at [233, 663] on link "[EMAIL_ADDRESS][DOMAIN_NAME]" at bounding box center [272, 661] width 159 height 61
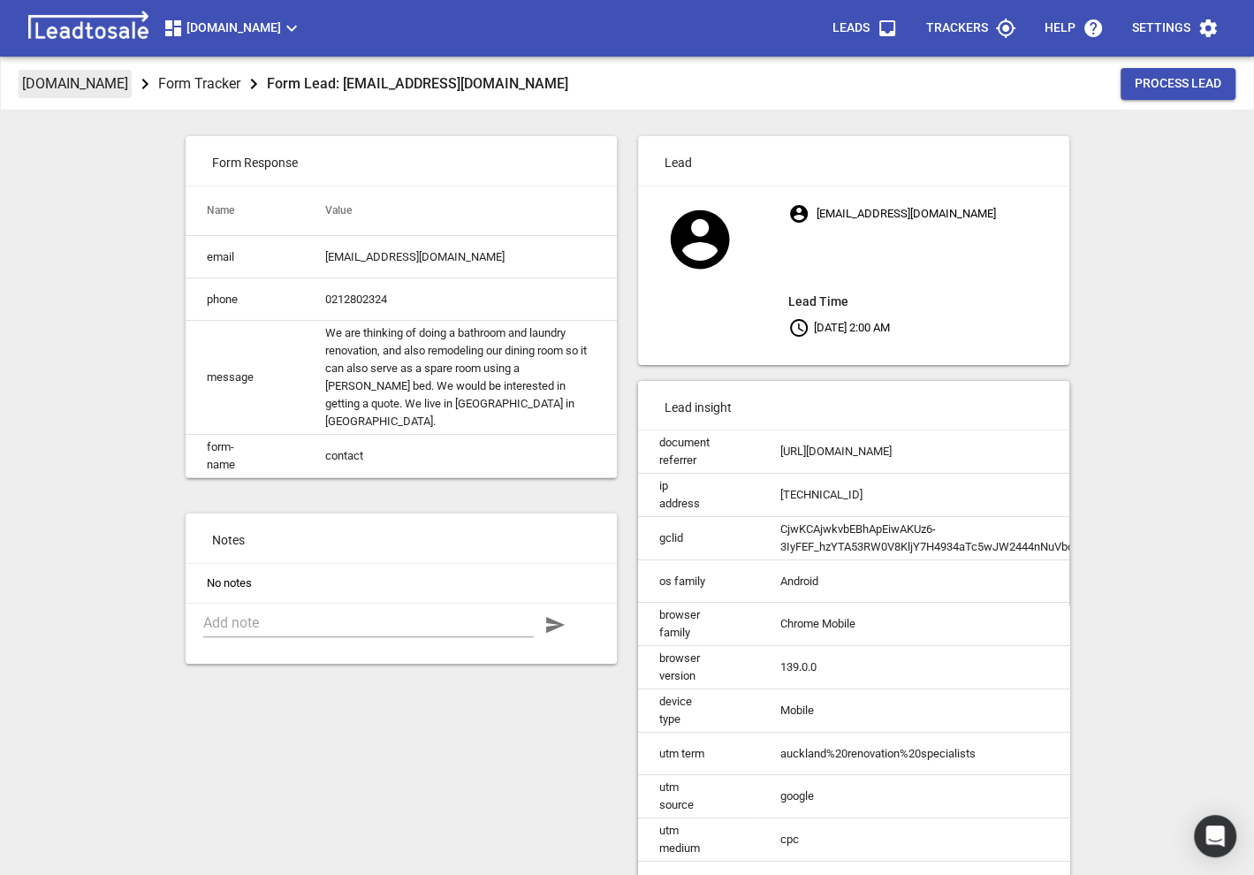
click at [128, 87] on p "[DOMAIN_NAME]" at bounding box center [75, 83] width 106 height 20
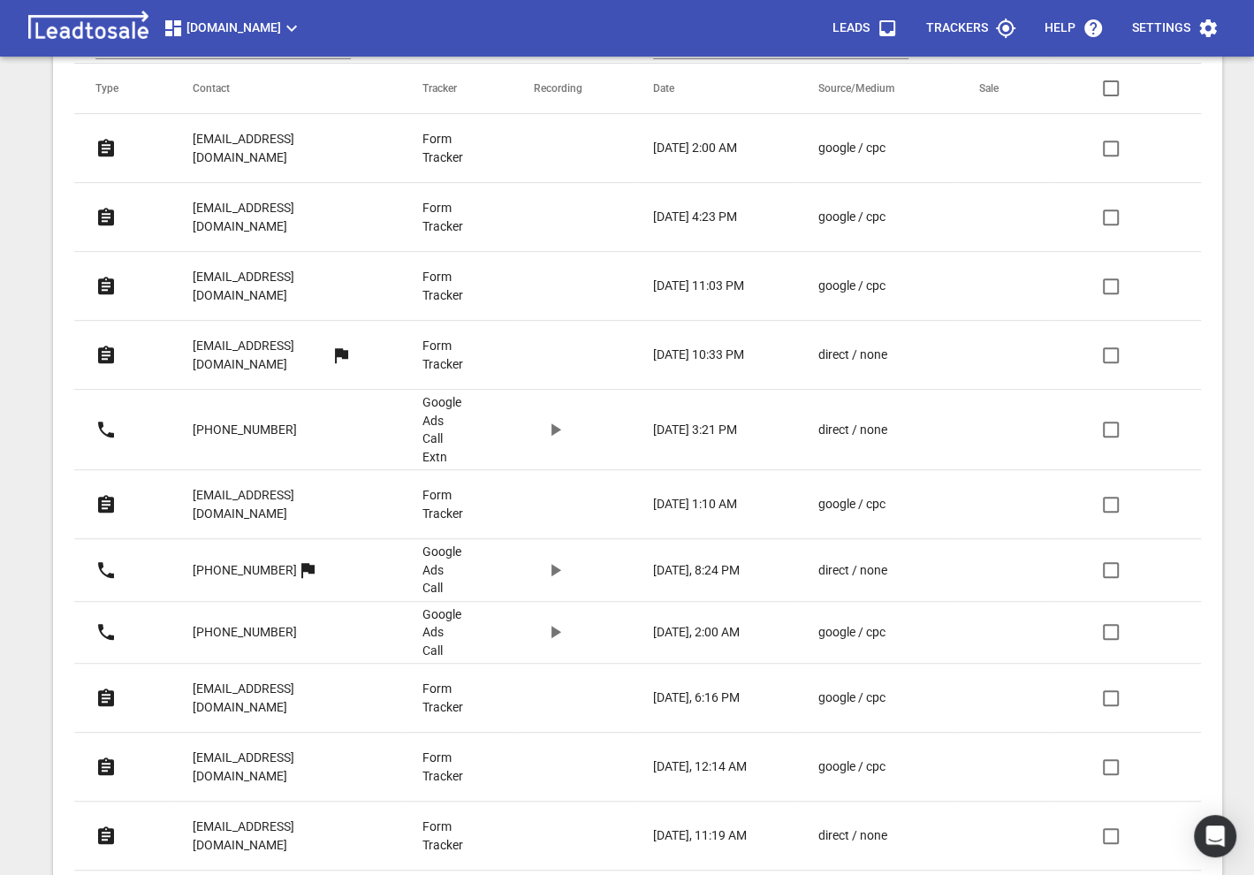
scroll to position [572, 0]
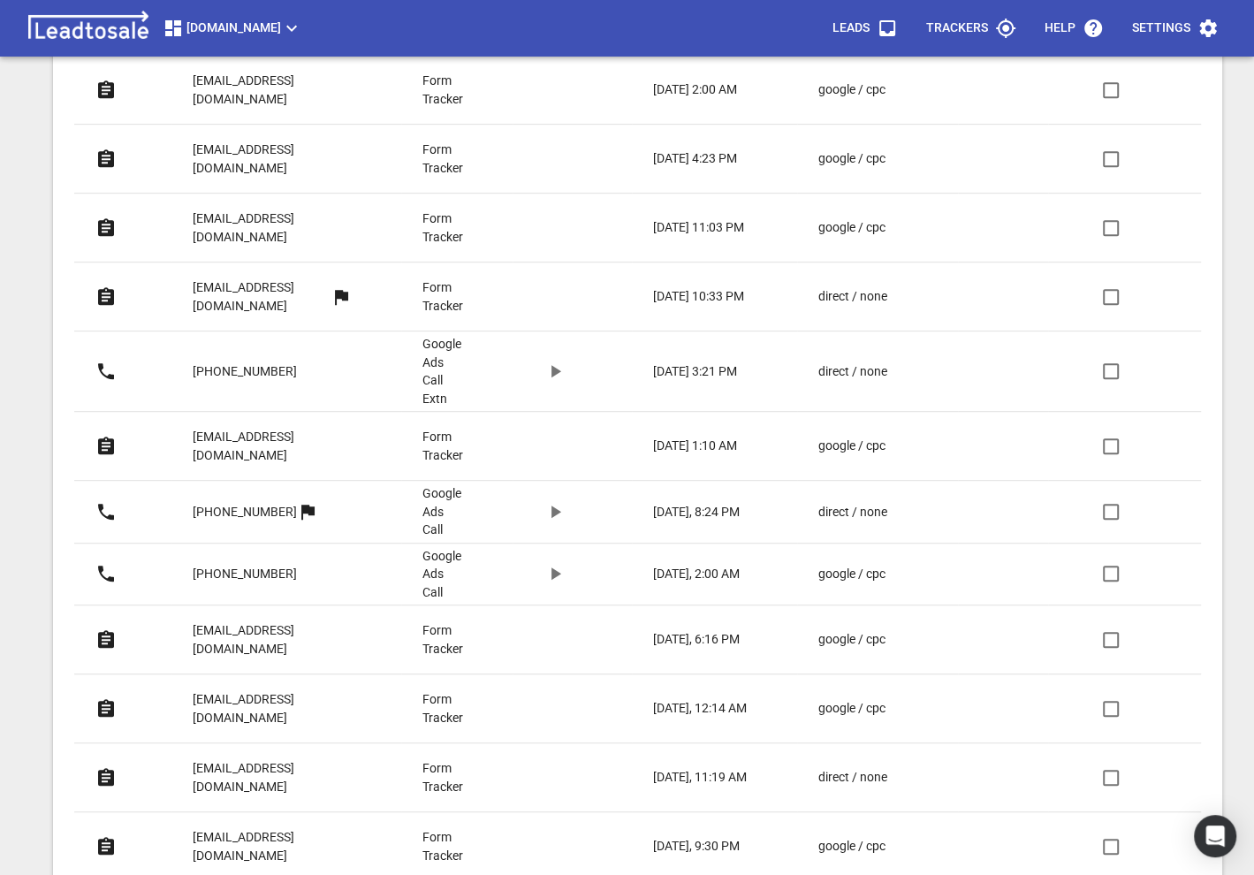
click at [238, 30] on span "[DOMAIN_NAME]" at bounding box center [233, 28] width 140 height 21
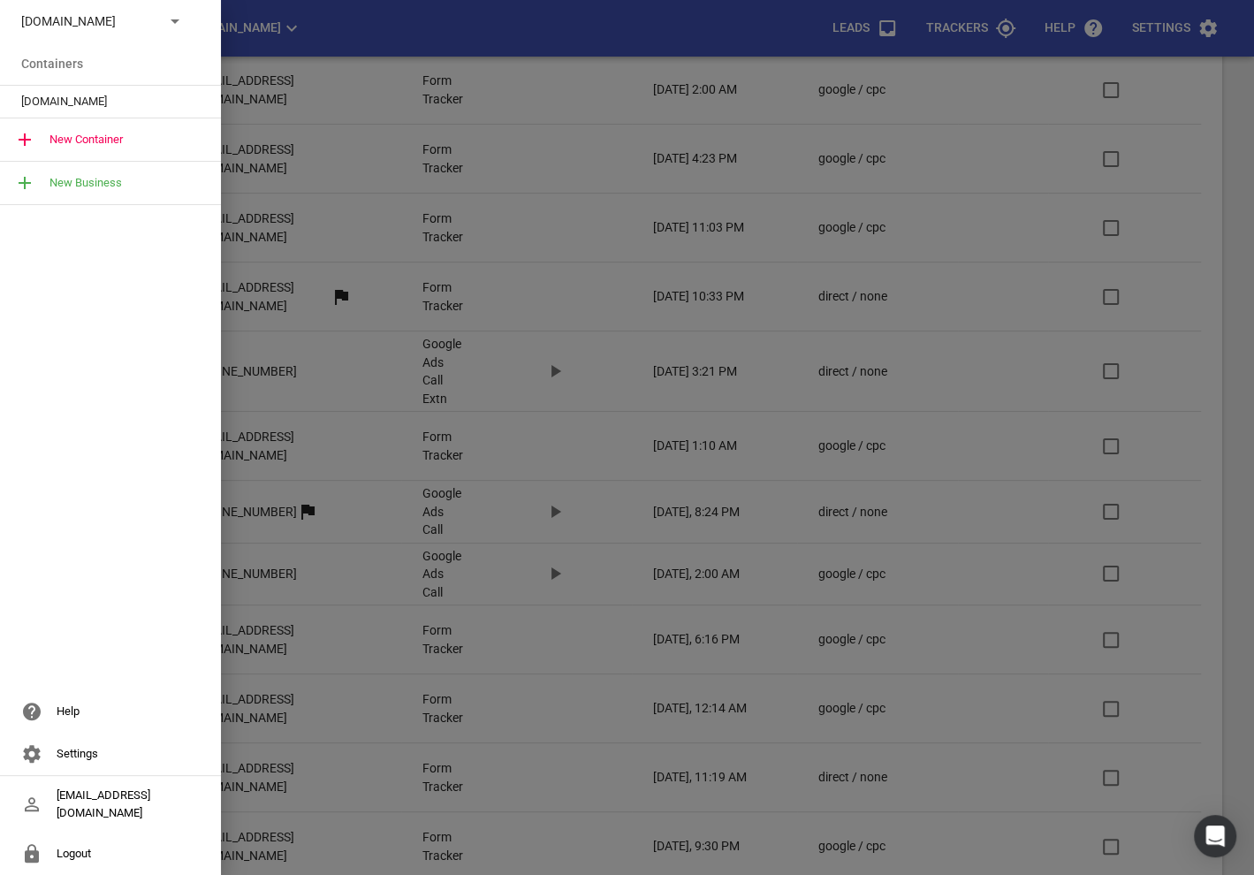
click at [598, 851] on div at bounding box center [627, 437] width 1254 height 875
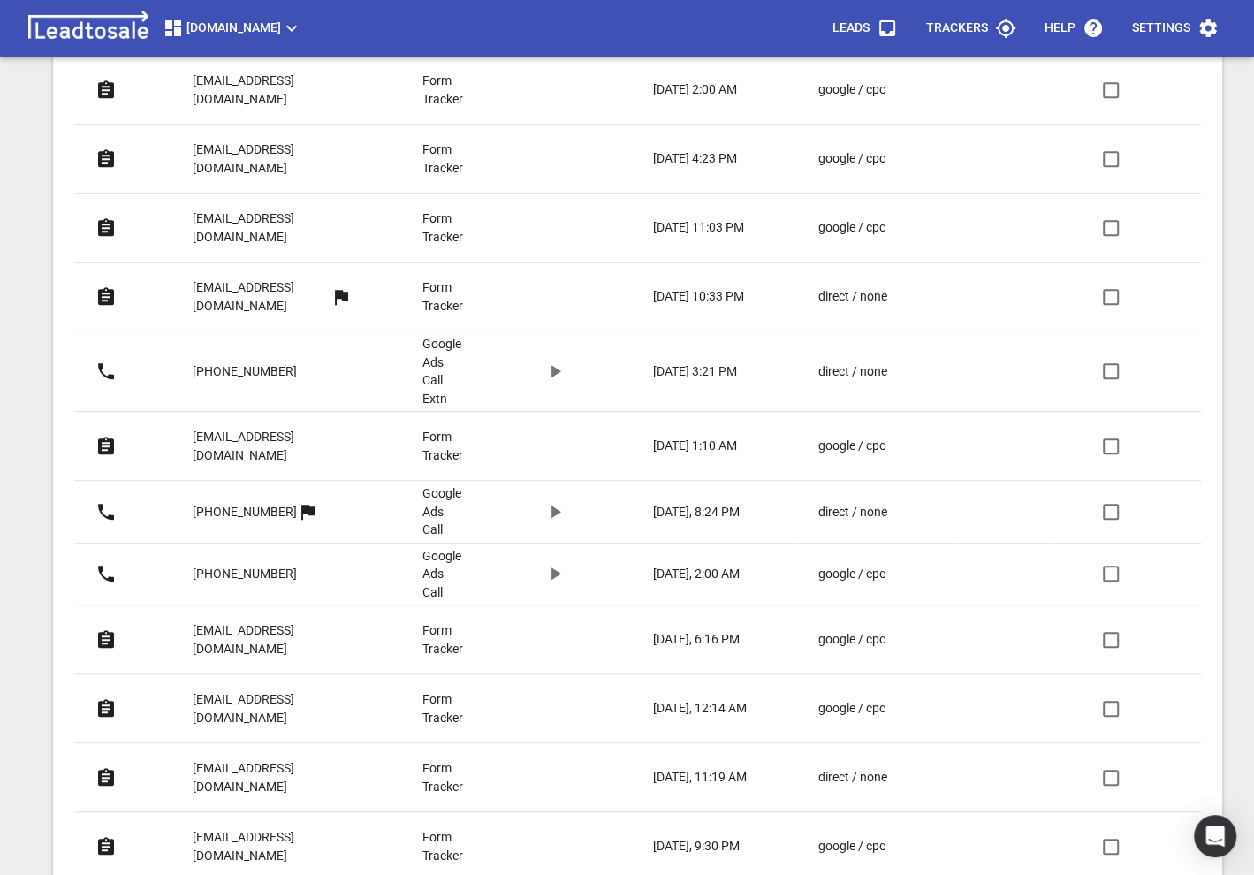
click at [83, 812] on td at bounding box center [122, 846] width 97 height 69
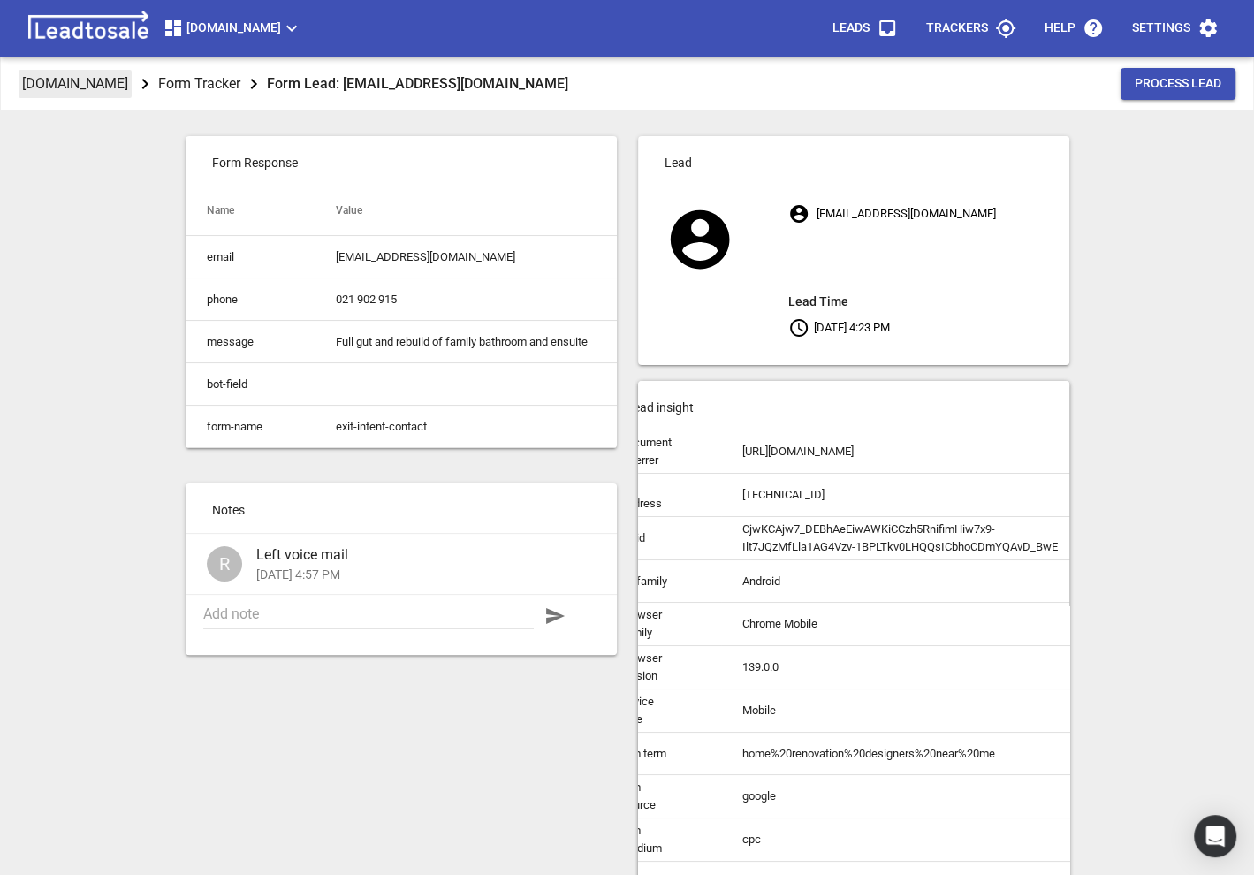
click at [128, 91] on p "[DOMAIN_NAME]" at bounding box center [75, 83] width 106 height 20
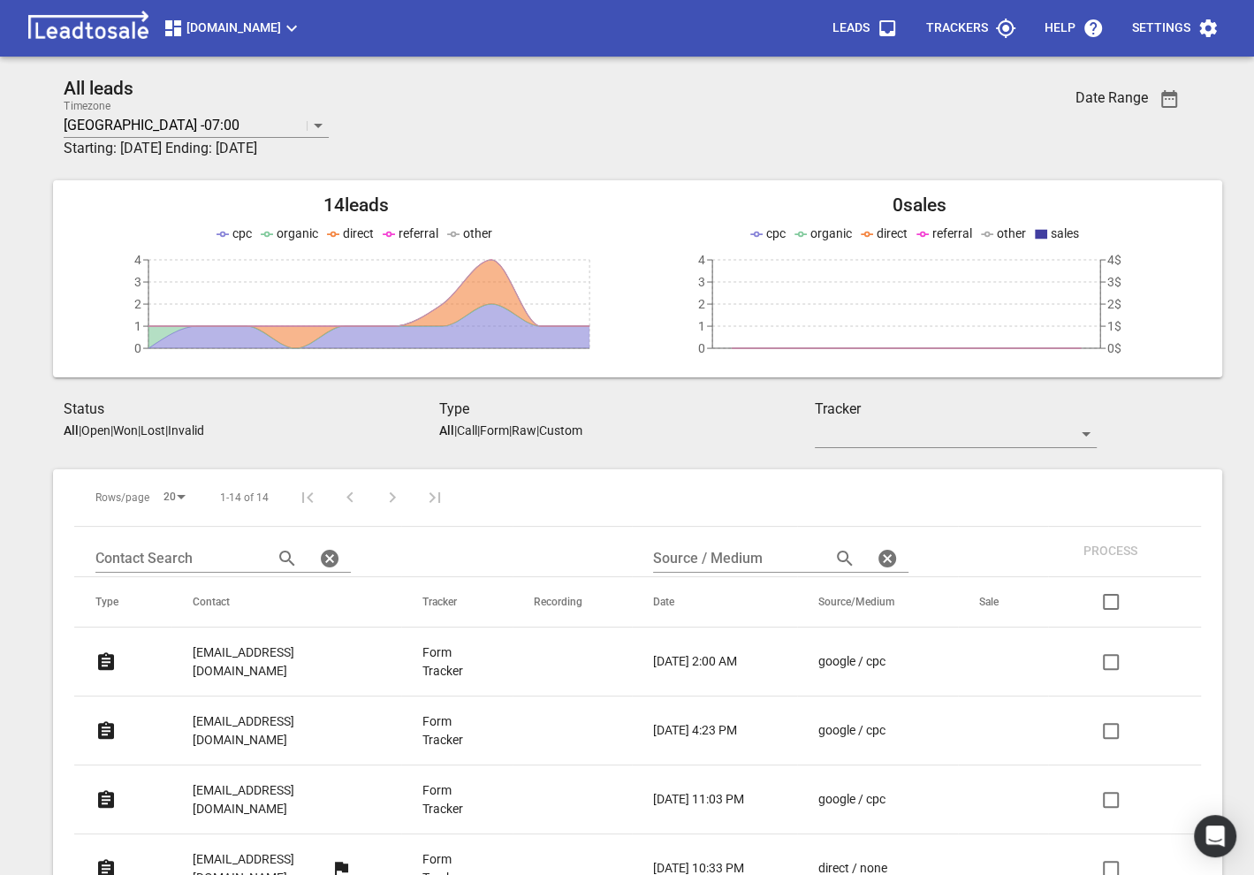
scroll to position [287, 0]
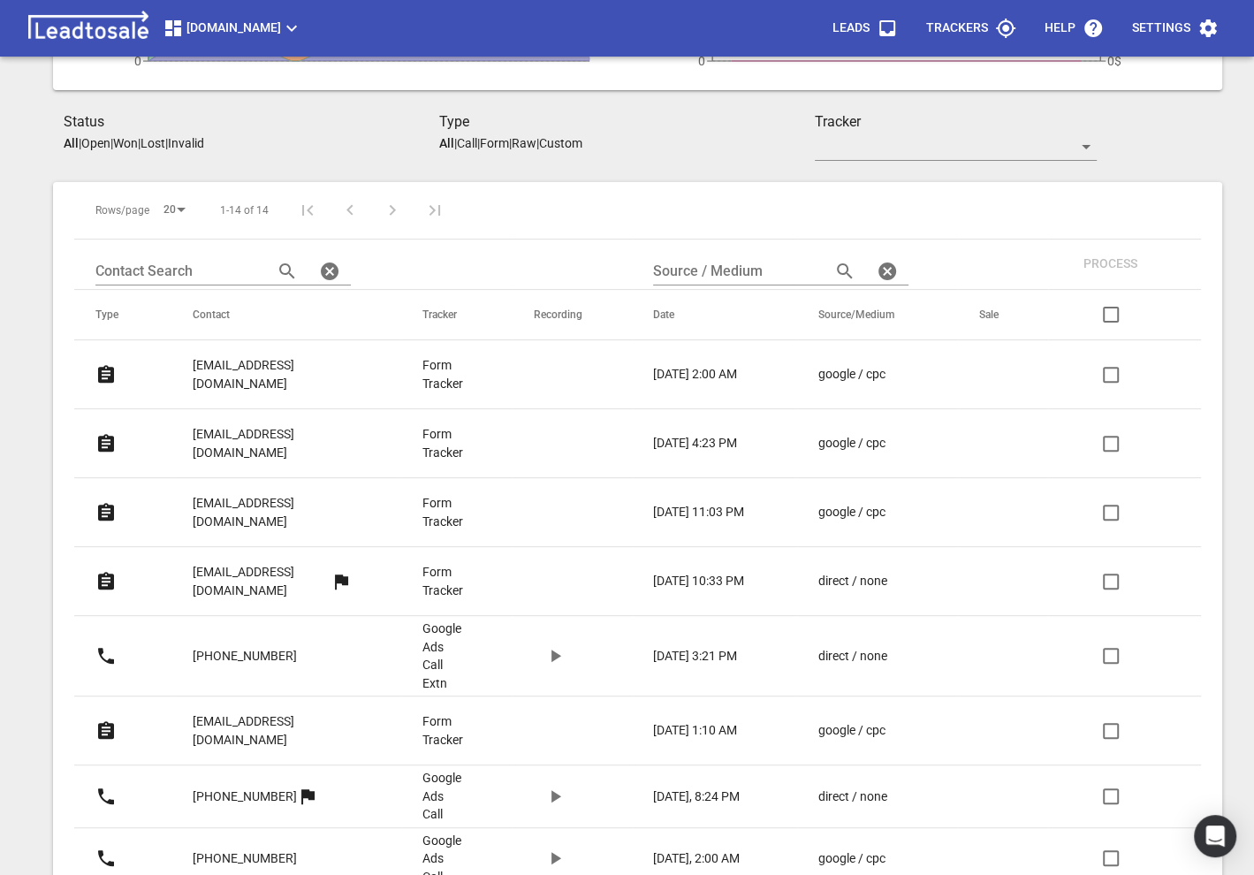
click at [843, 434] on p "google / cpc" at bounding box center [851, 443] width 67 height 19
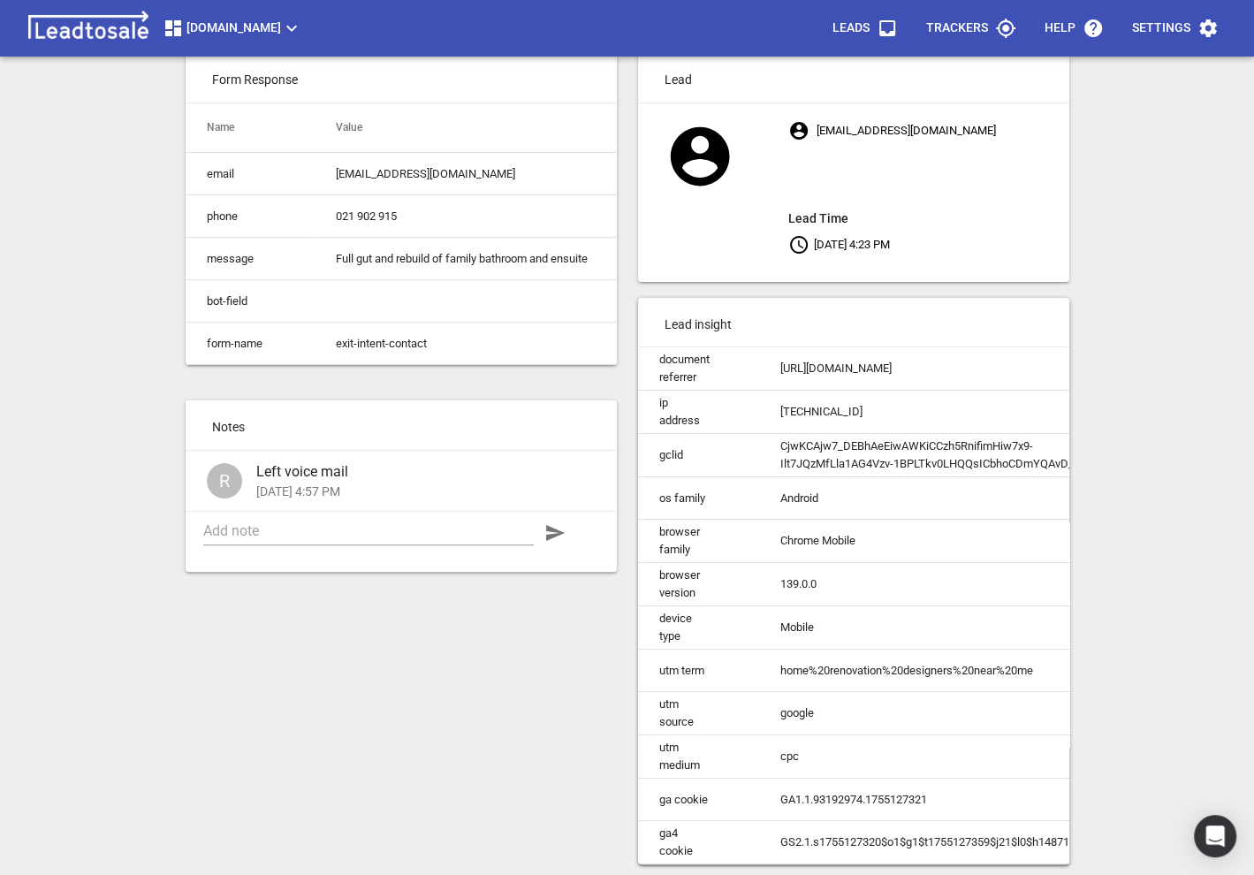
scroll to position [80, 0]
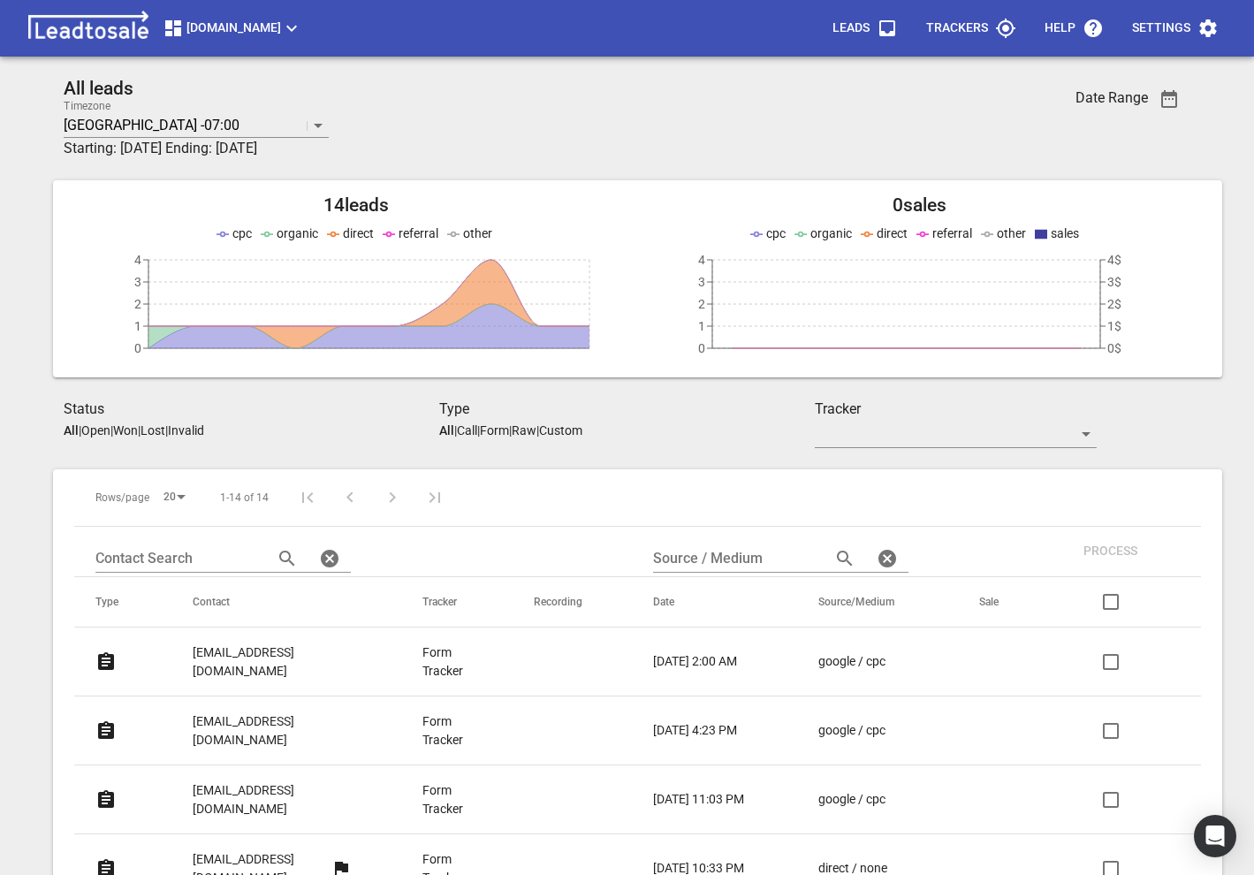
scroll to position [287, 0]
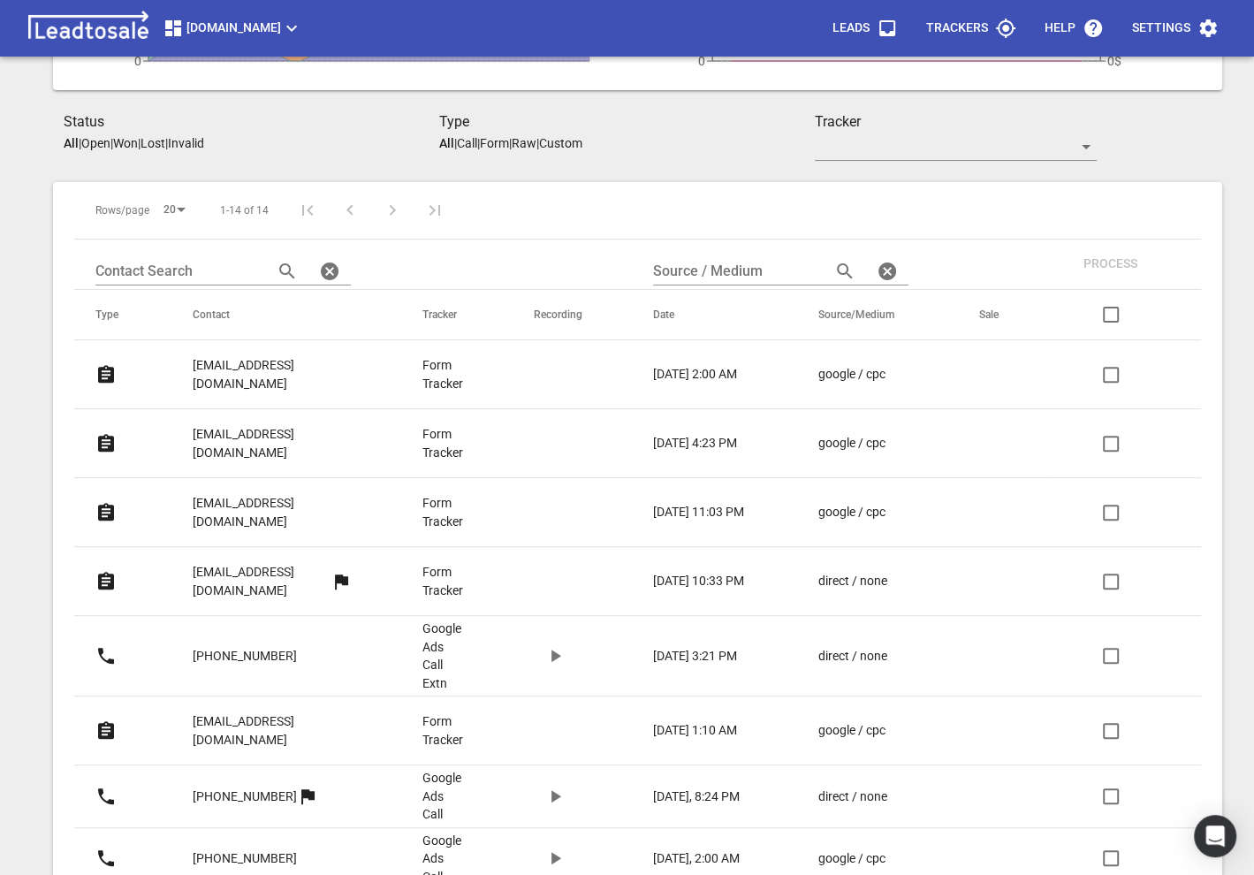
click at [693, 503] on p "11-Aug-25, 11:03 PM" at bounding box center [698, 512] width 91 height 19
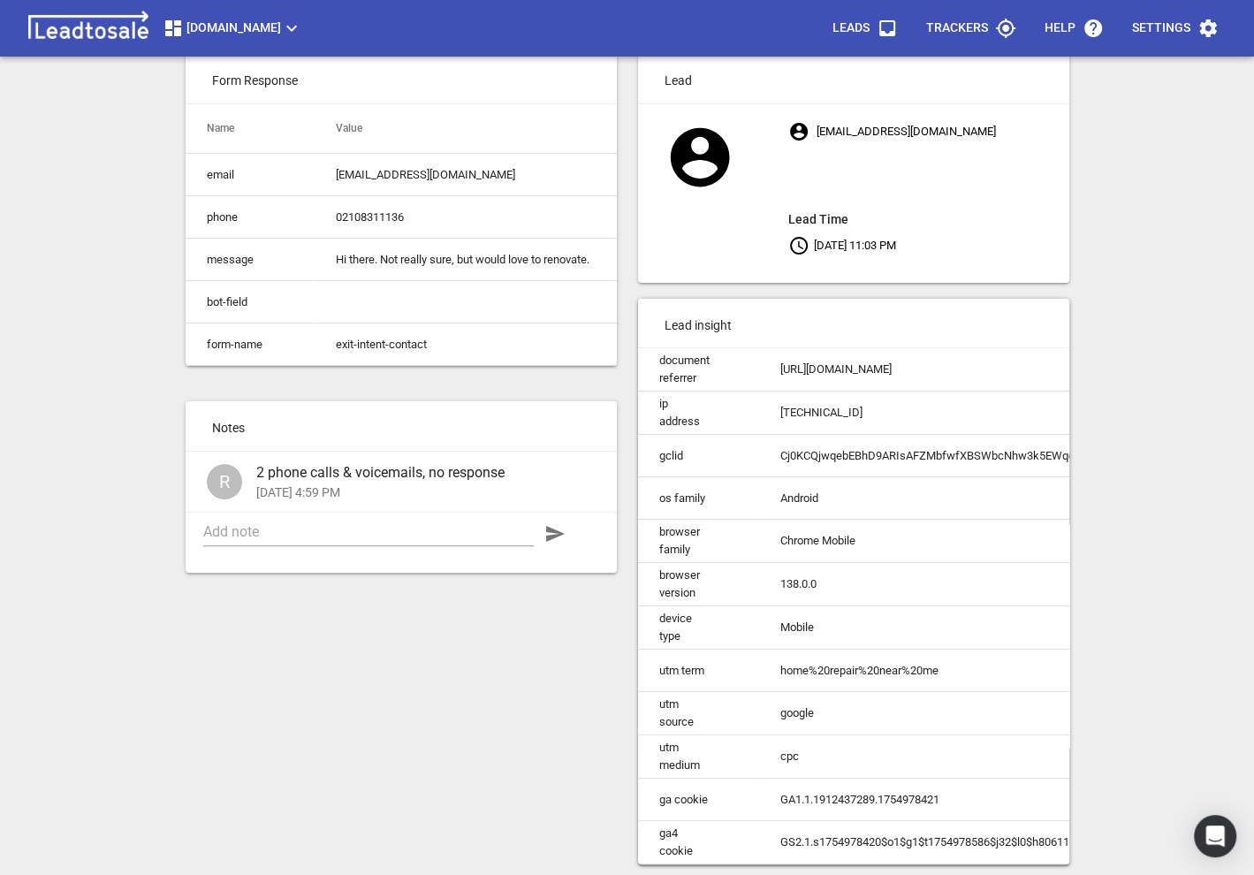
scroll to position [80, 0]
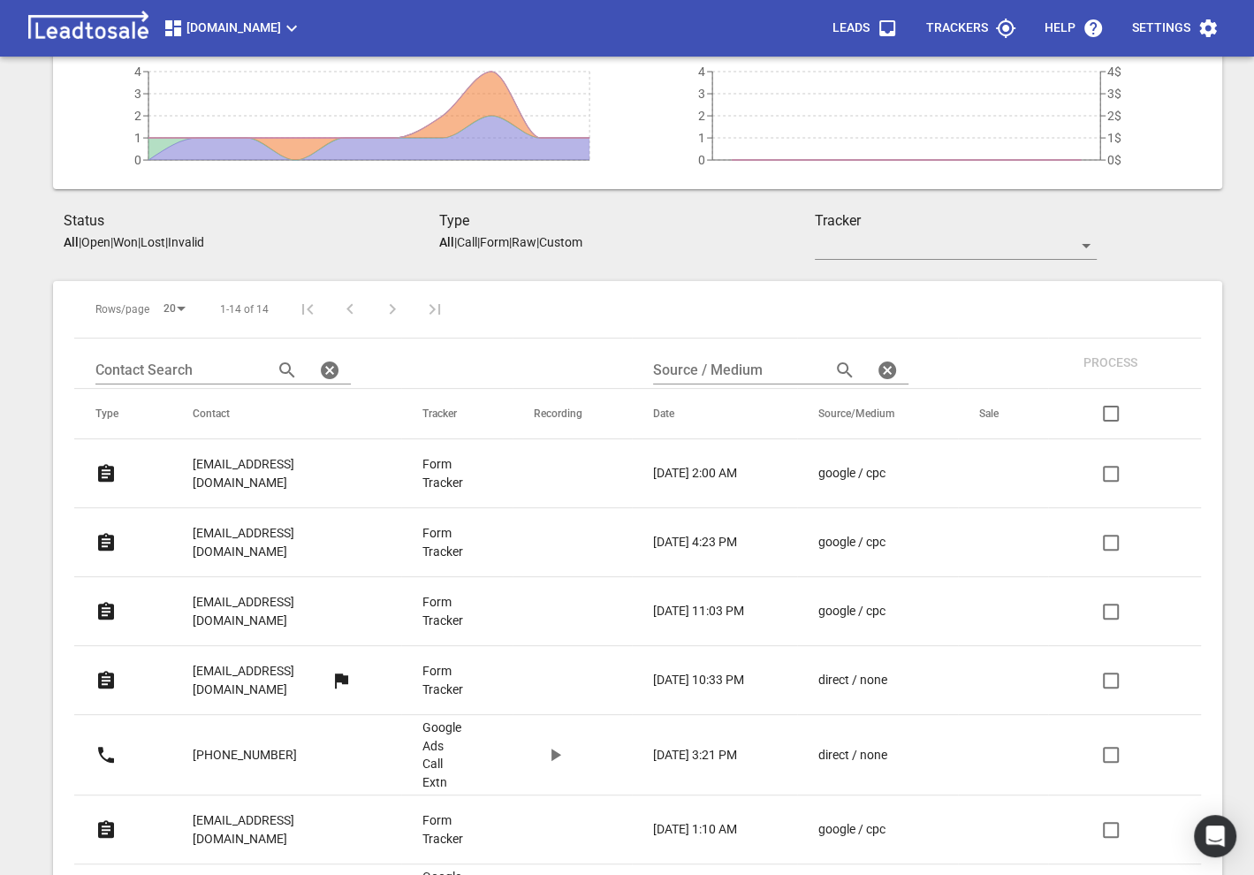
scroll to position [186, 0]
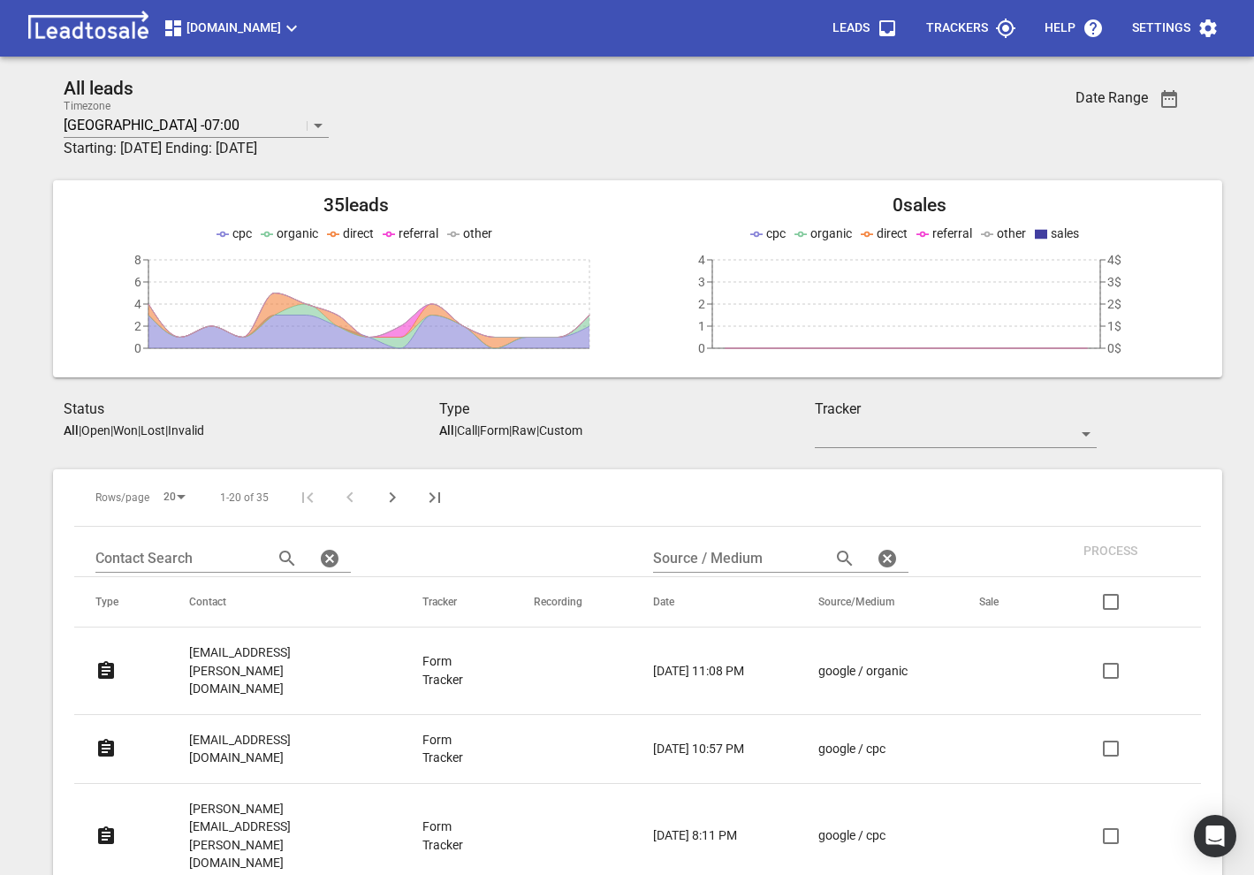
scroll to position [285, 0]
